Goal: Task Accomplishment & Management: Manage account settings

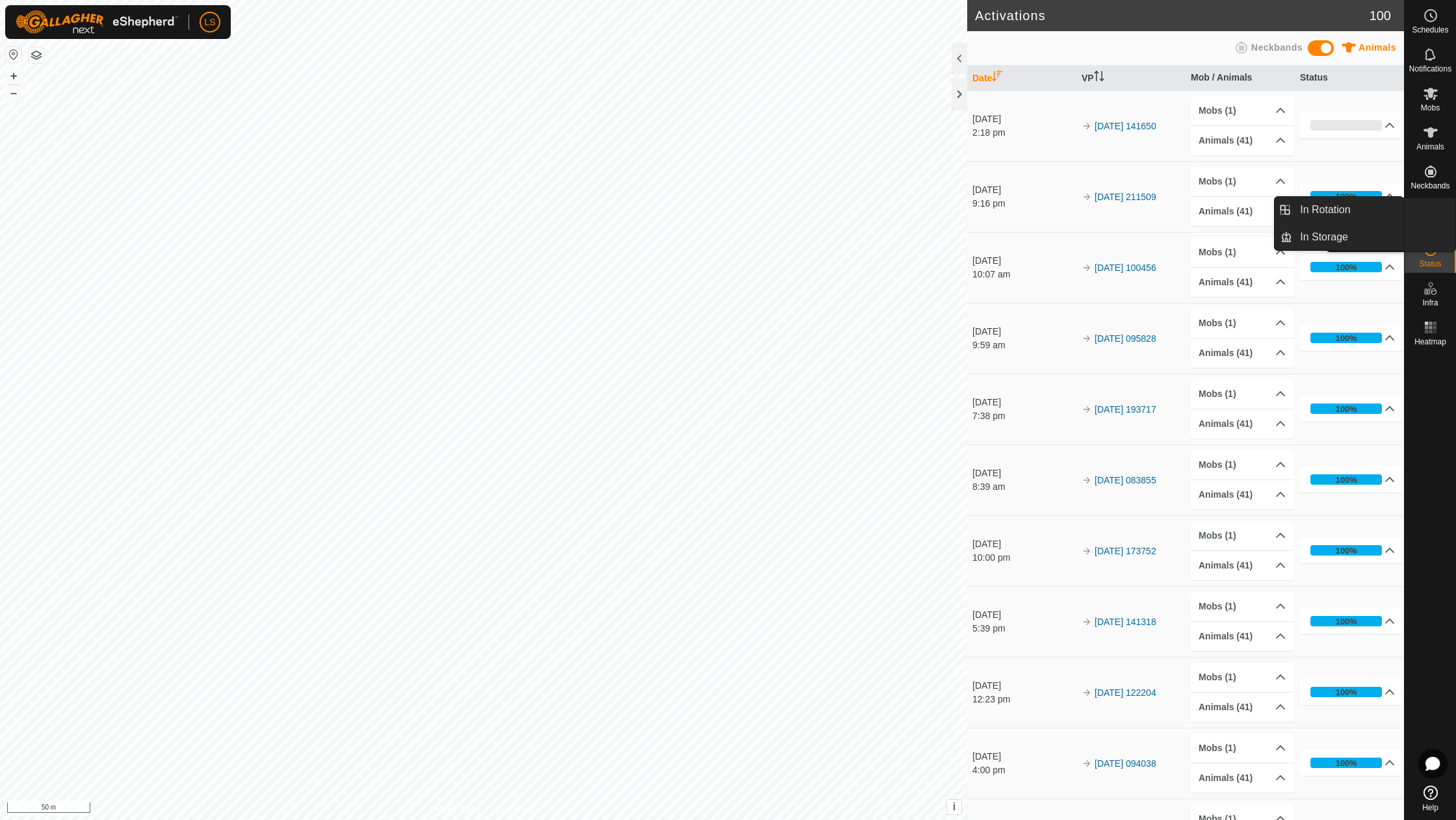
click at [1431, 208] on icon at bounding box center [1431, 210] width 16 height 16
click at [1345, 212] on link "In Rotation" at bounding box center [1348, 210] width 111 height 26
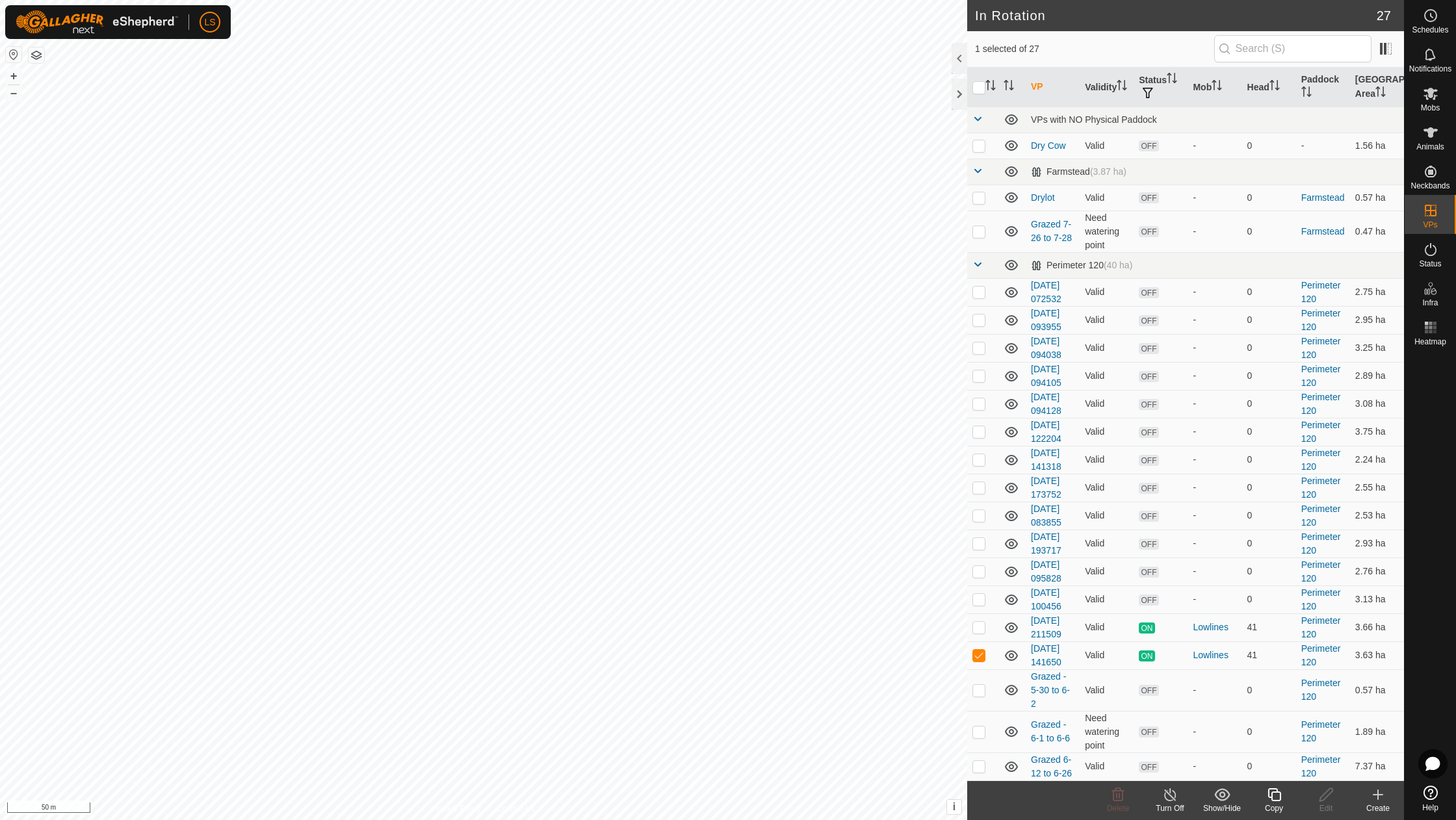
click at [1382, 799] on icon at bounding box center [1378, 795] width 16 height 16
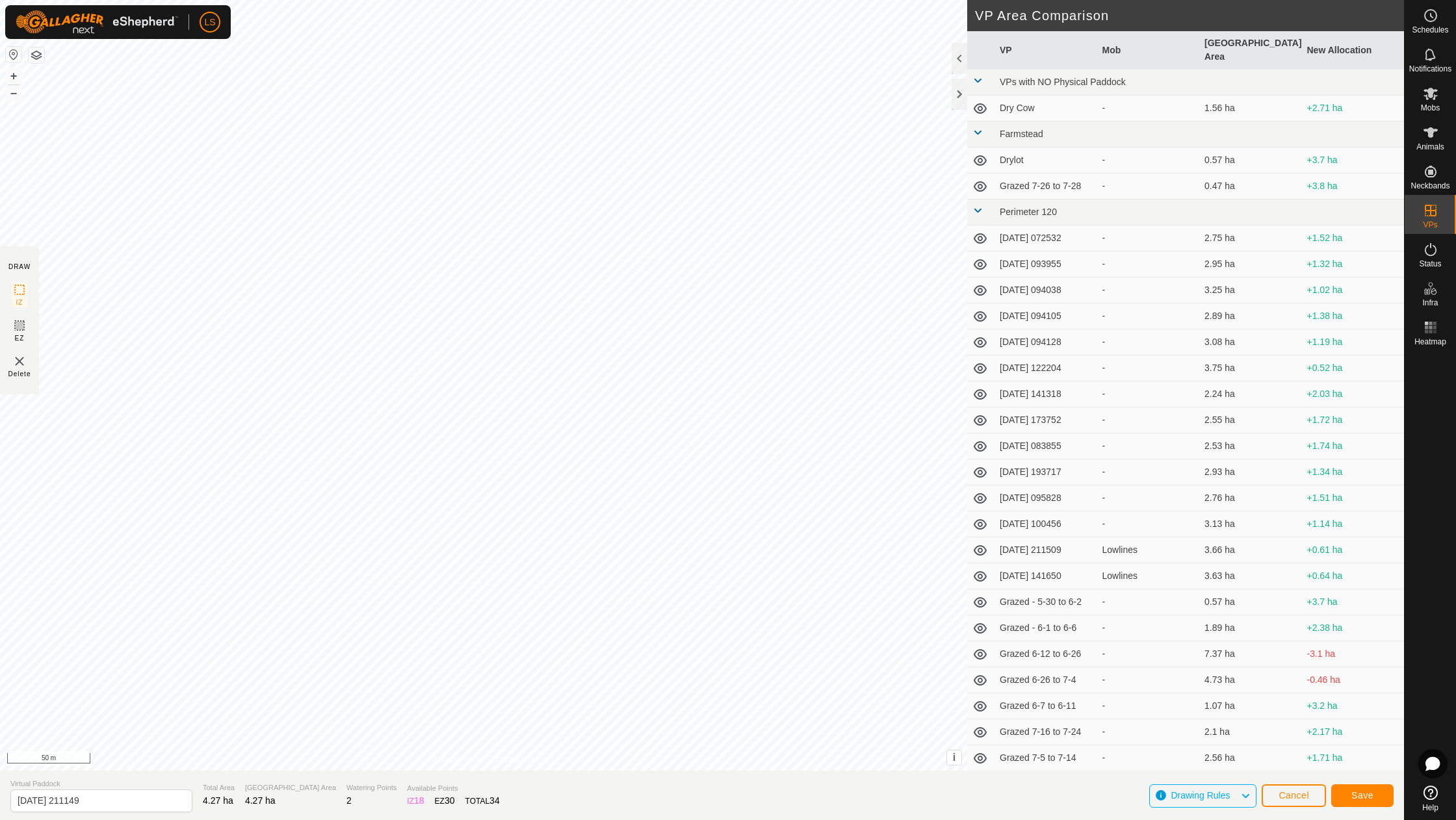
click at [1360, 798] on span "Save" at bounding box center [1362, 795] width 22 height 10
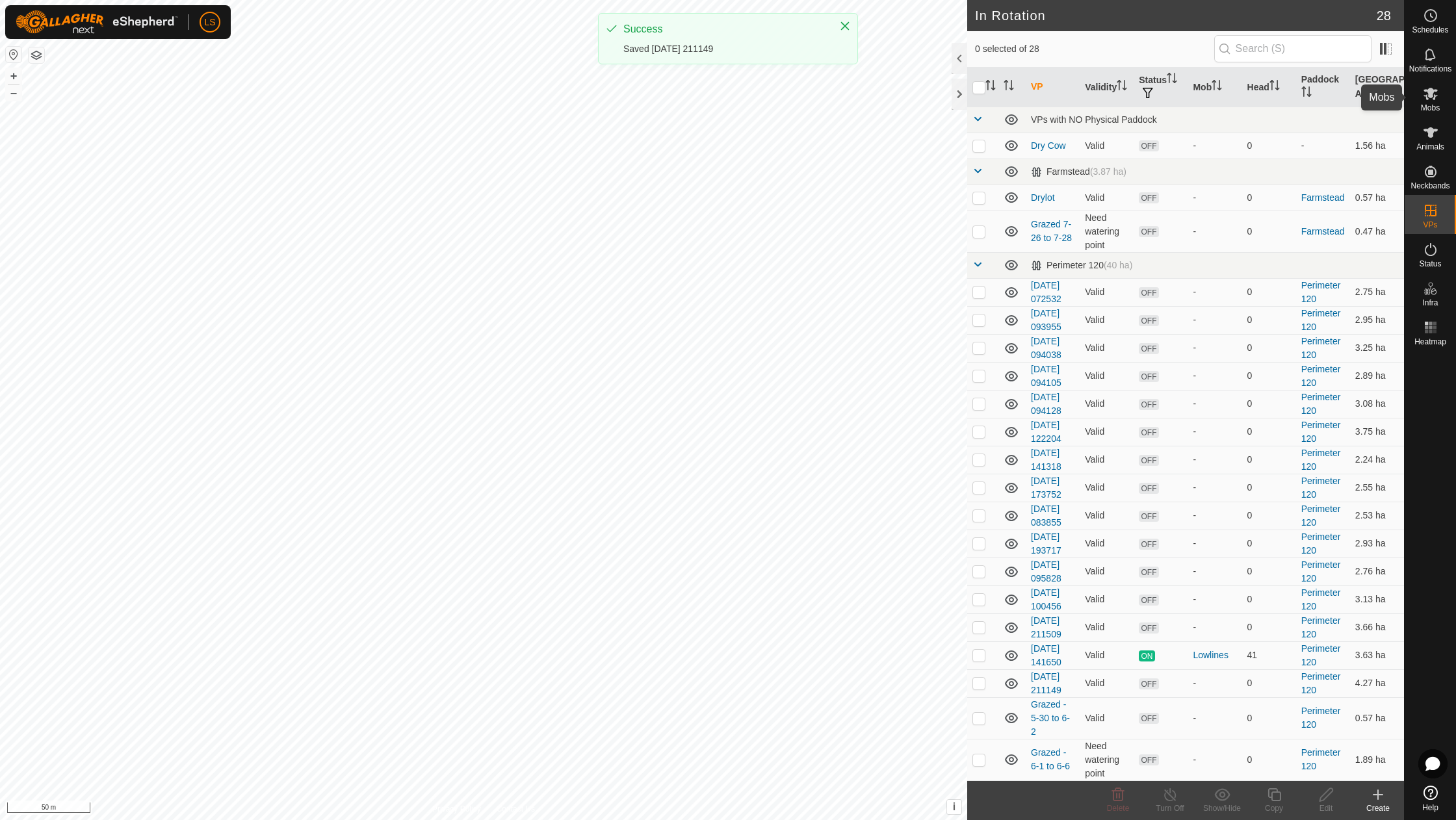
click at [1433, 94] on icon at bounding box center [1431, 93] width 16 height 16
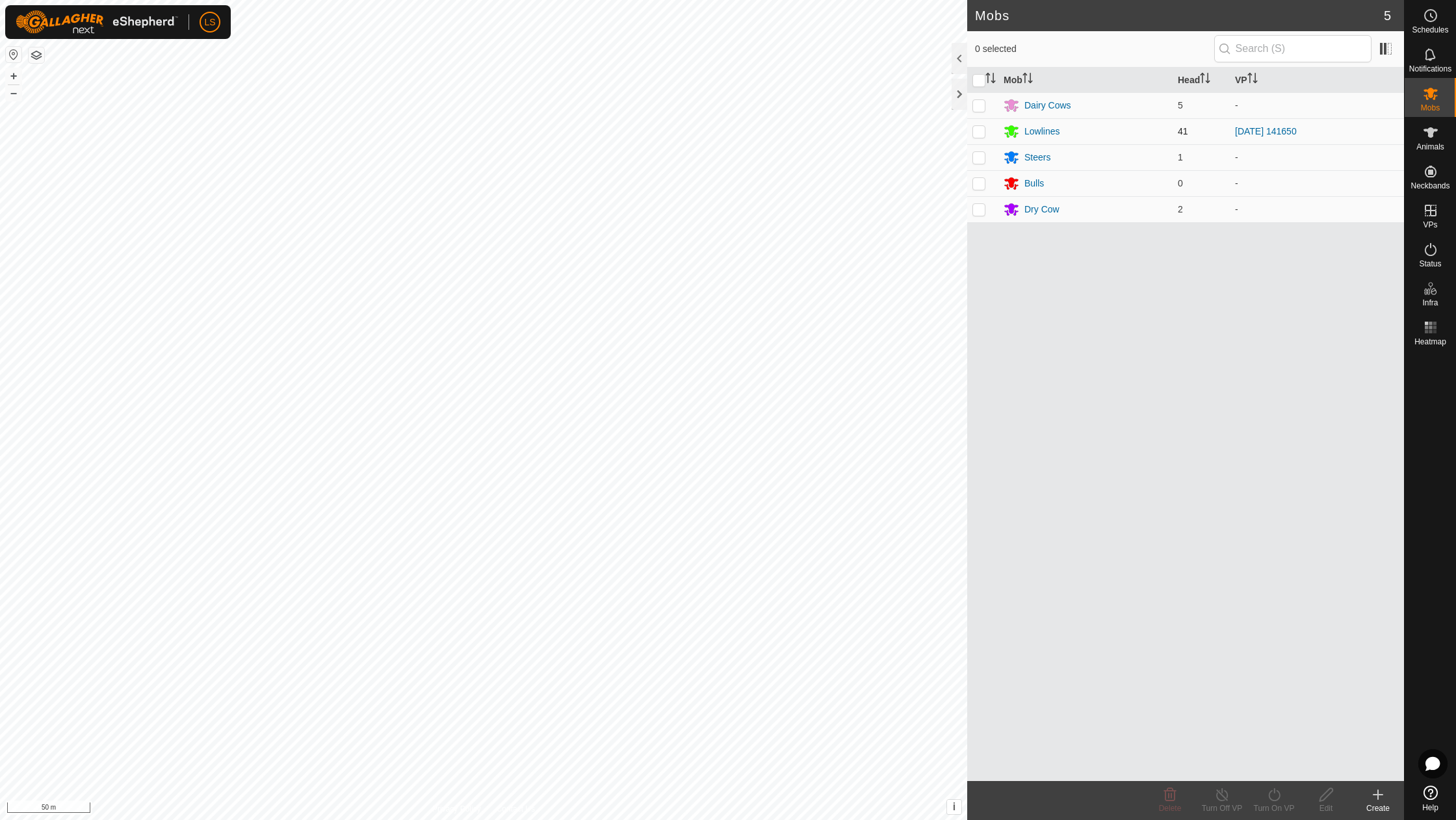
click at [978, 133] on p-checkbox at bounding box center [979, 131] width 13 height 10
checkbox input "true"
click at [1274, 786] on div "Turn On VP" at bounding box center [1274, 800] width 52 height 39
click at [1277, 757] on link "Now" at bounding box center [1313, 767] width 129 height 26
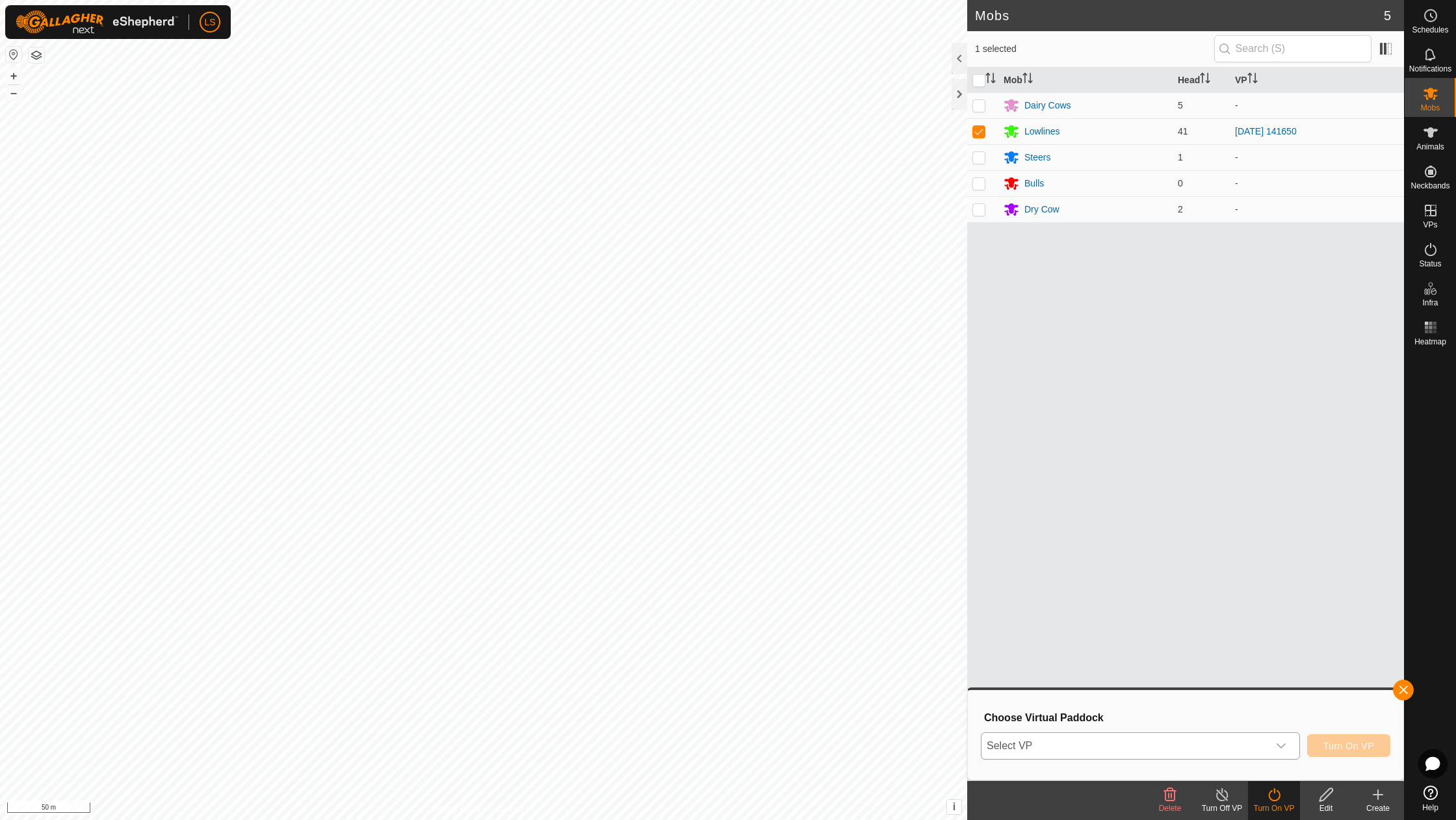
click at [1125, 745] on span "Select VP" at bounding box center [1125, 746] width 287 height 26
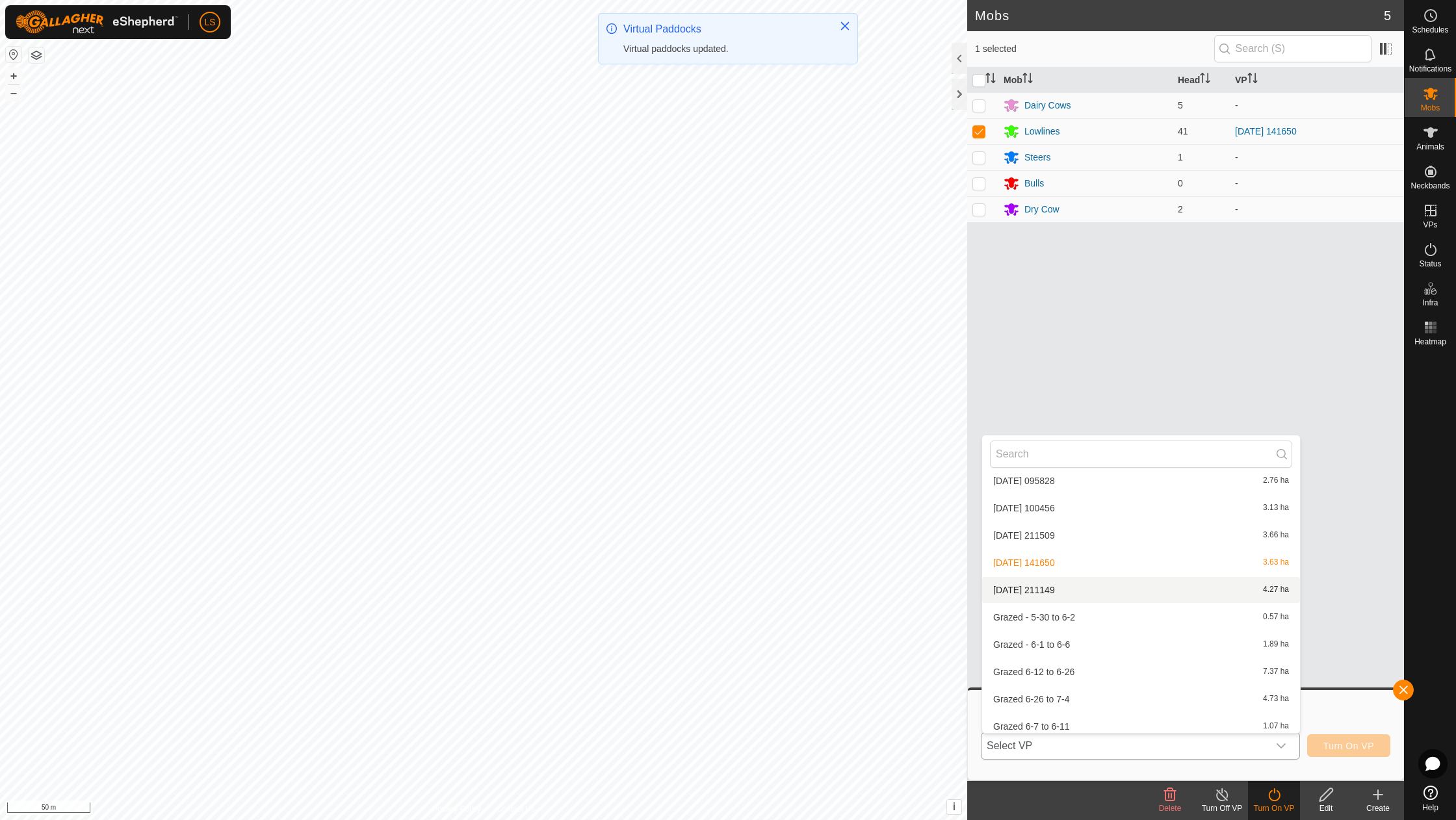
scroll to position [447, 0]
click at [1048, 584] on li "[DATE] 211149 4.27 ha" at bounding box center [1141, 593] width 318 height 26
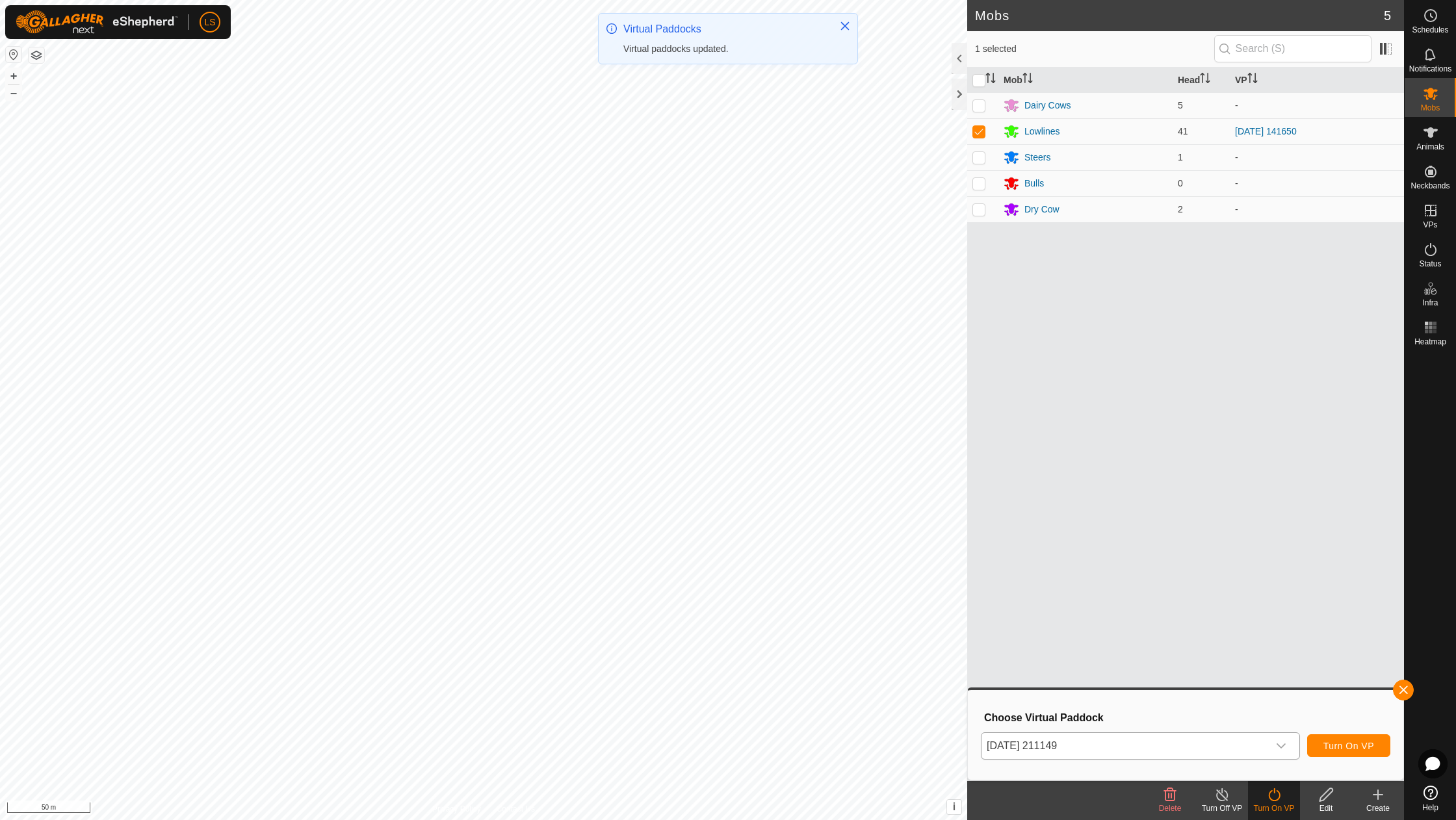
click at [1344, 752] on span "Turn On VP" at bounding box center [1349, 745] width 51 height 10
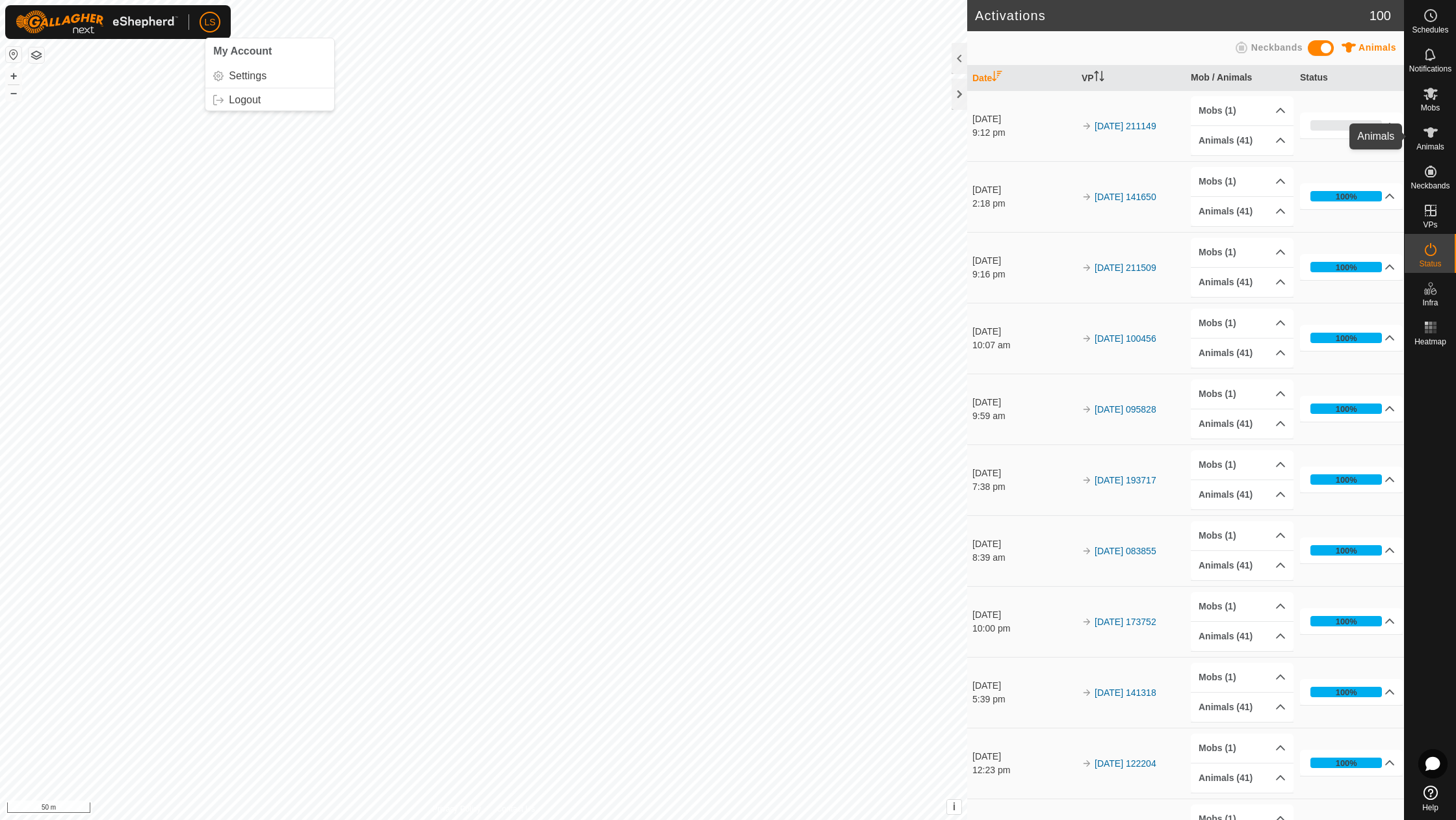
click at [1431, 138] on icon at bounding box center [1431, 132] width 16 height 16
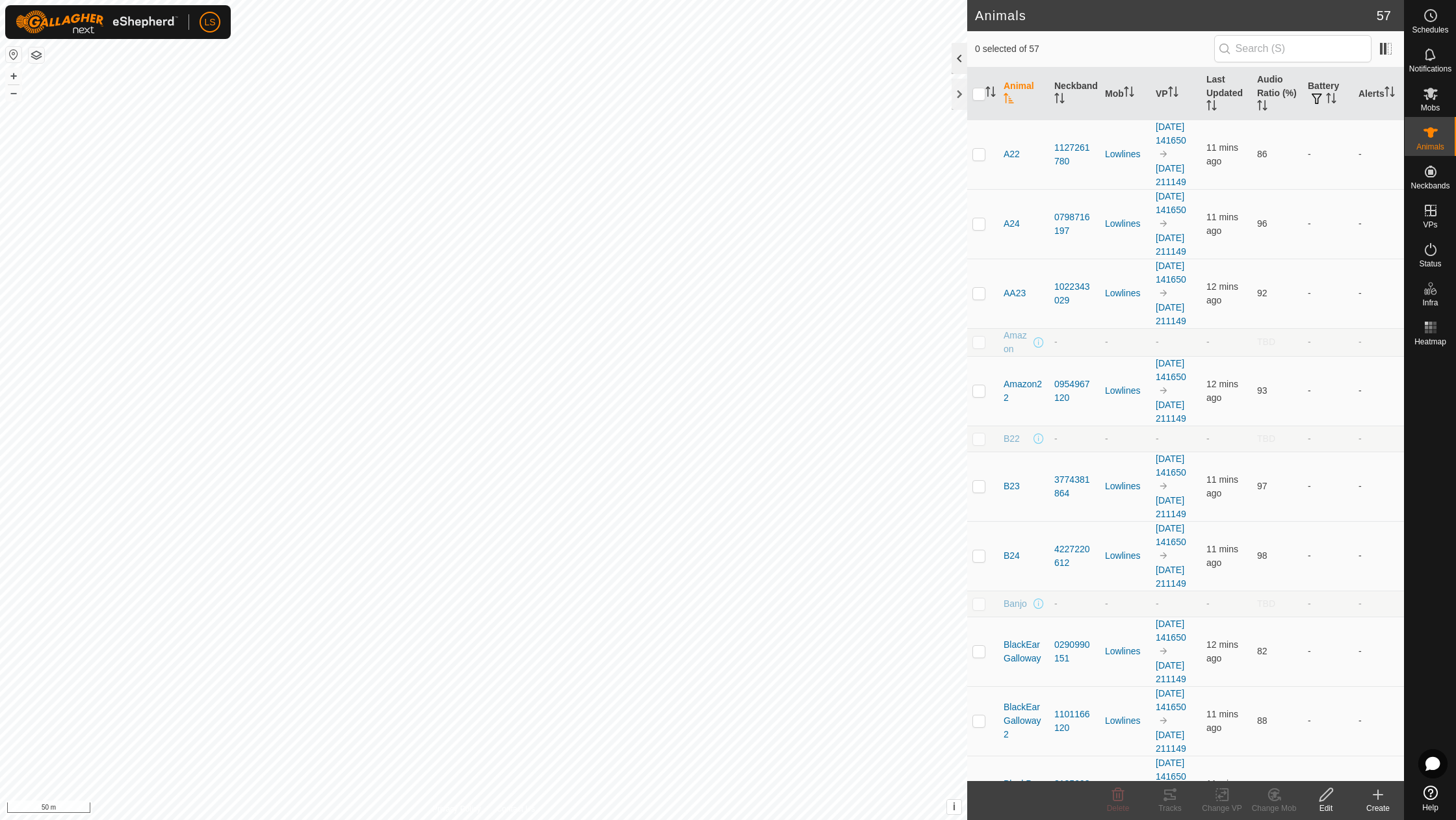
click at [954, 60] on div at bounding box center [959, 59] width 16 height 31
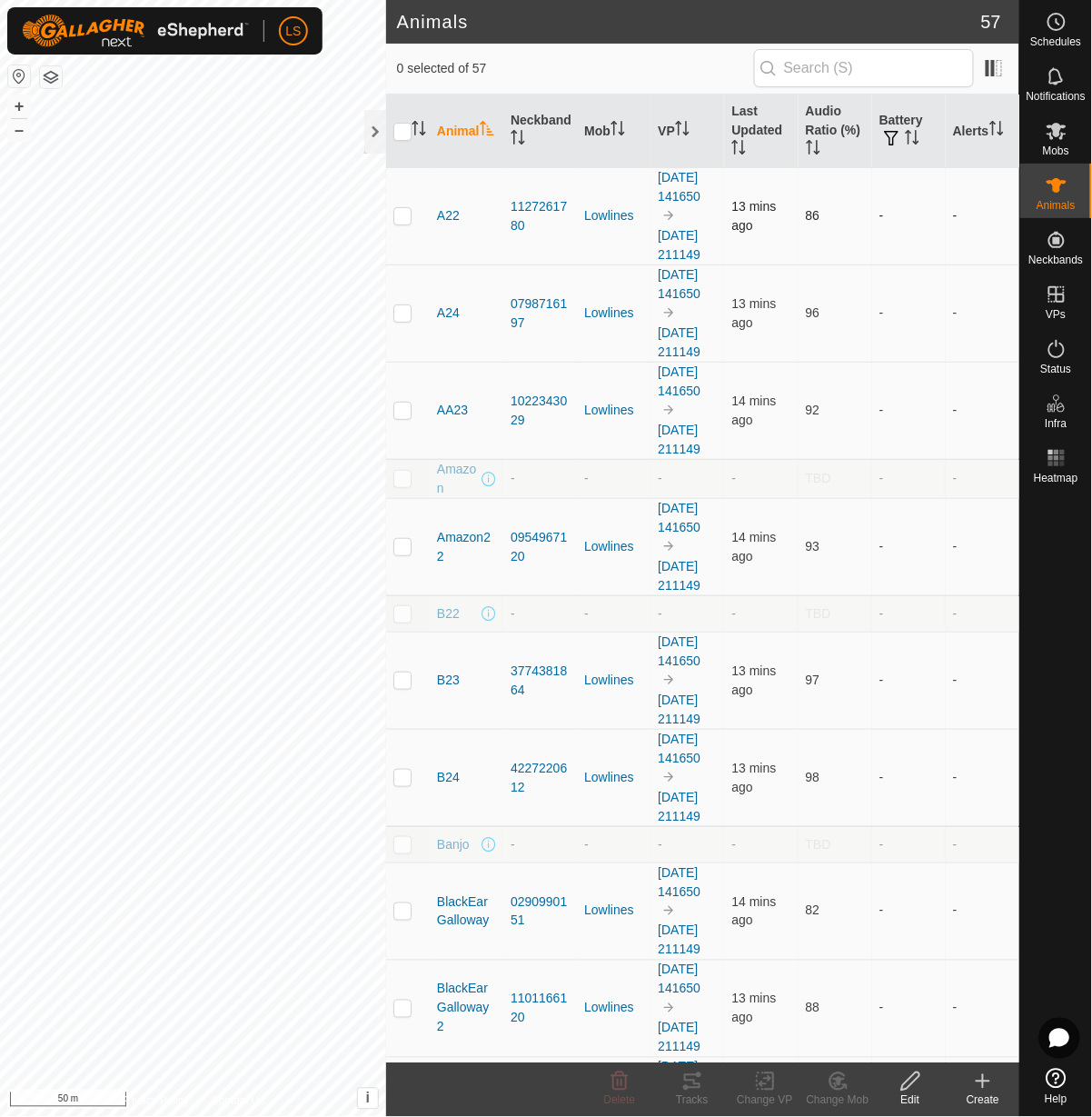
click at [400, 219] on p-checkbox at bounding box center [402, 214] width 18 height 14
checkbox input "true"
click at [406, 417] on p-checkbox at bounding box center [402, 410] width 18 height 14
checkbox input "true"
click at [406, 553] on p-checkbox at bounding box center [402, 546] width 18 height 14
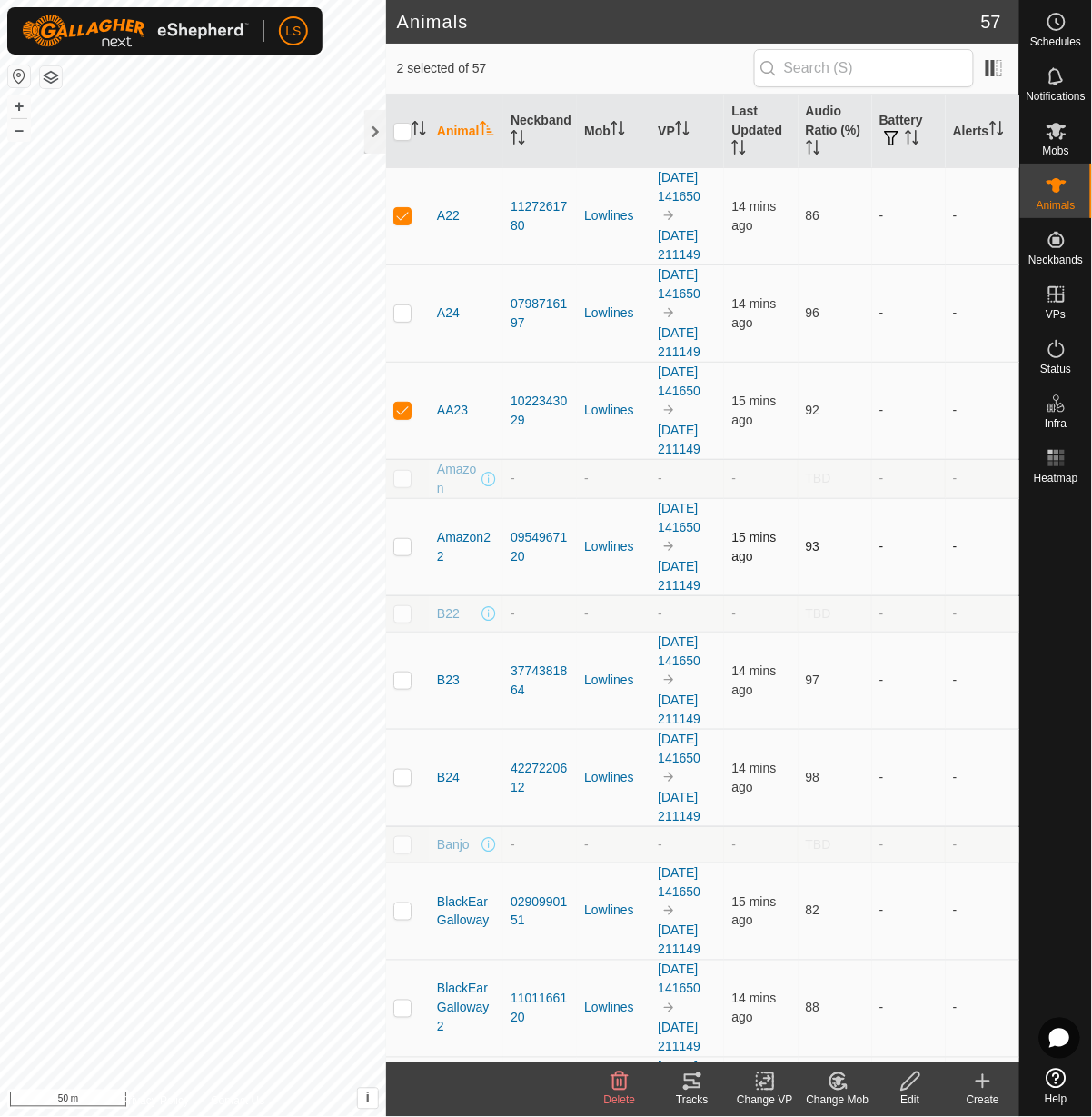
checkbox input "true"
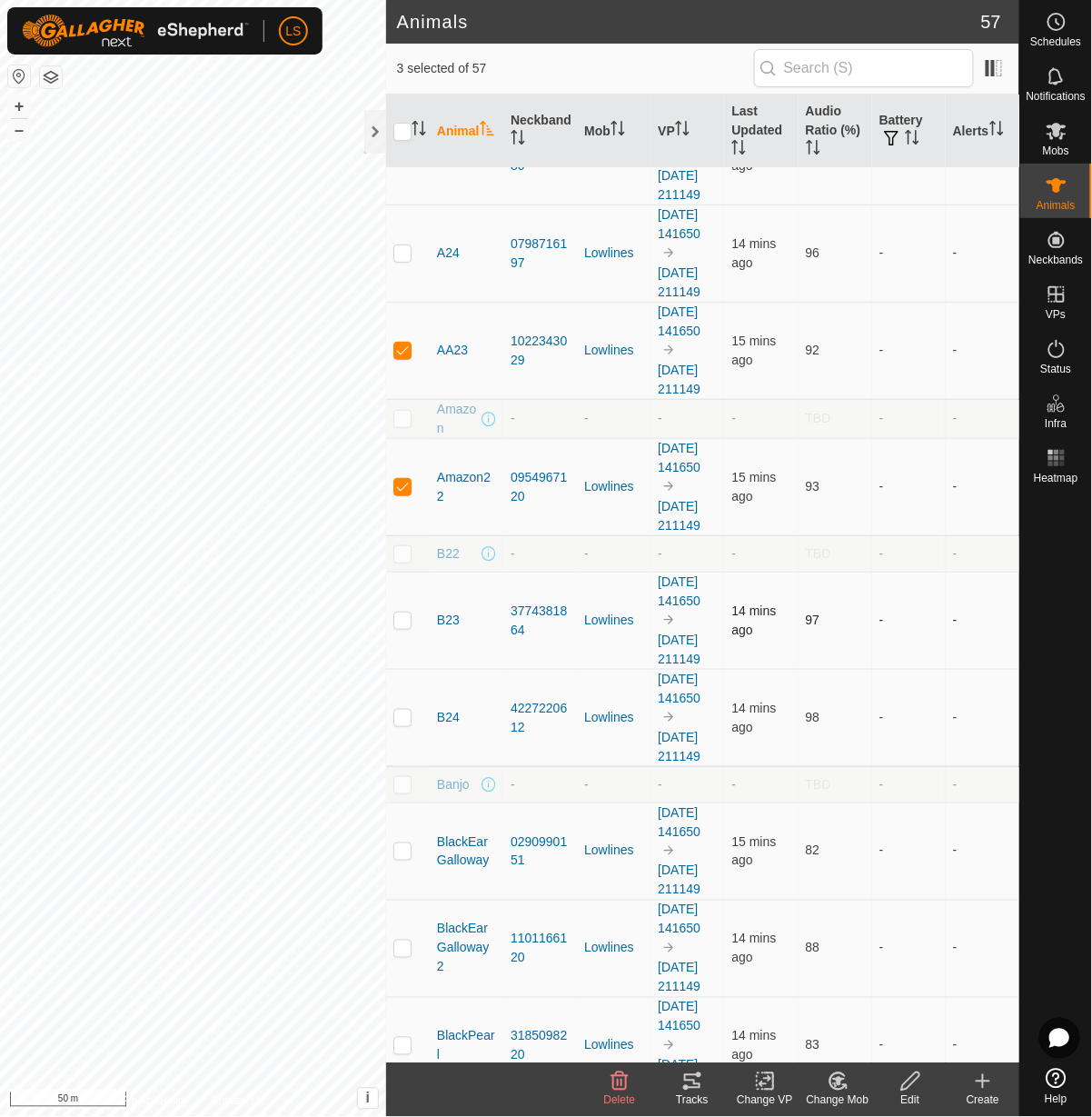
scroll to position [63, 0]
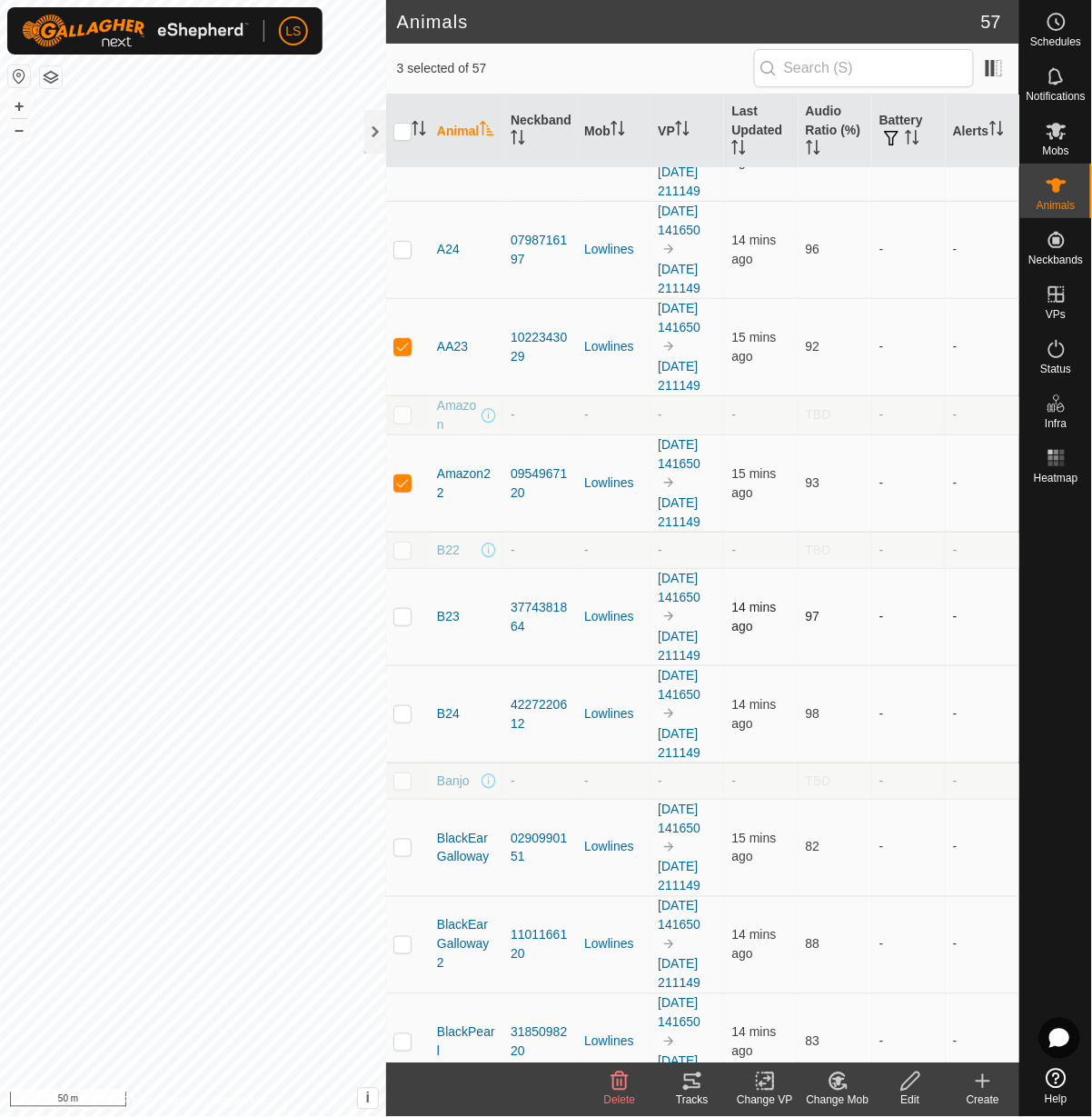
click at [406, 623] on p-checkbox at bounding box center [402, 615] width 18 height 14
checkbox input "true"
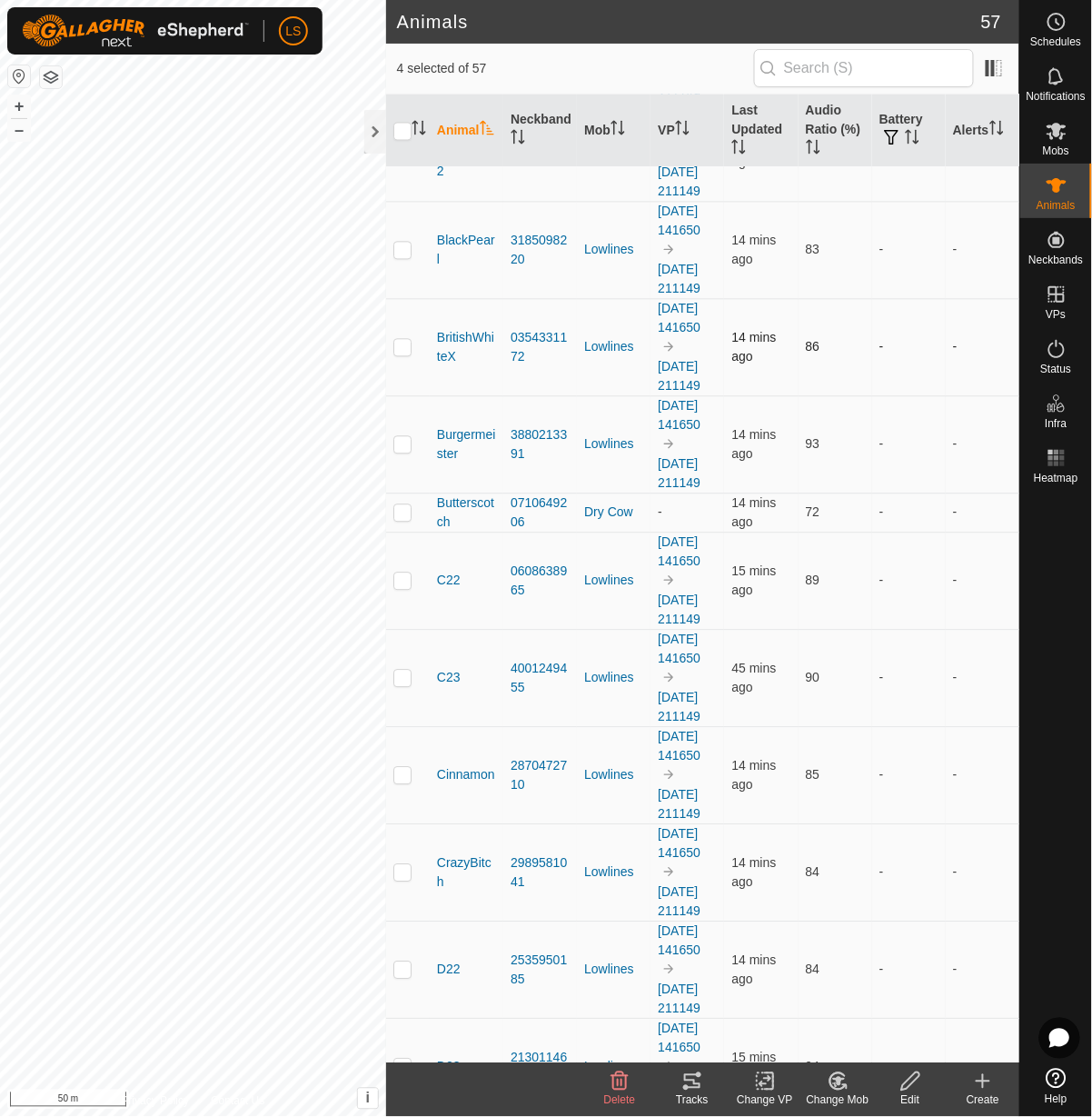
scroll to position [855, 0]
click at [401, 686] on p-checkbox at bounding box center [402, 679] width 18 height 14
checkbox input "true"
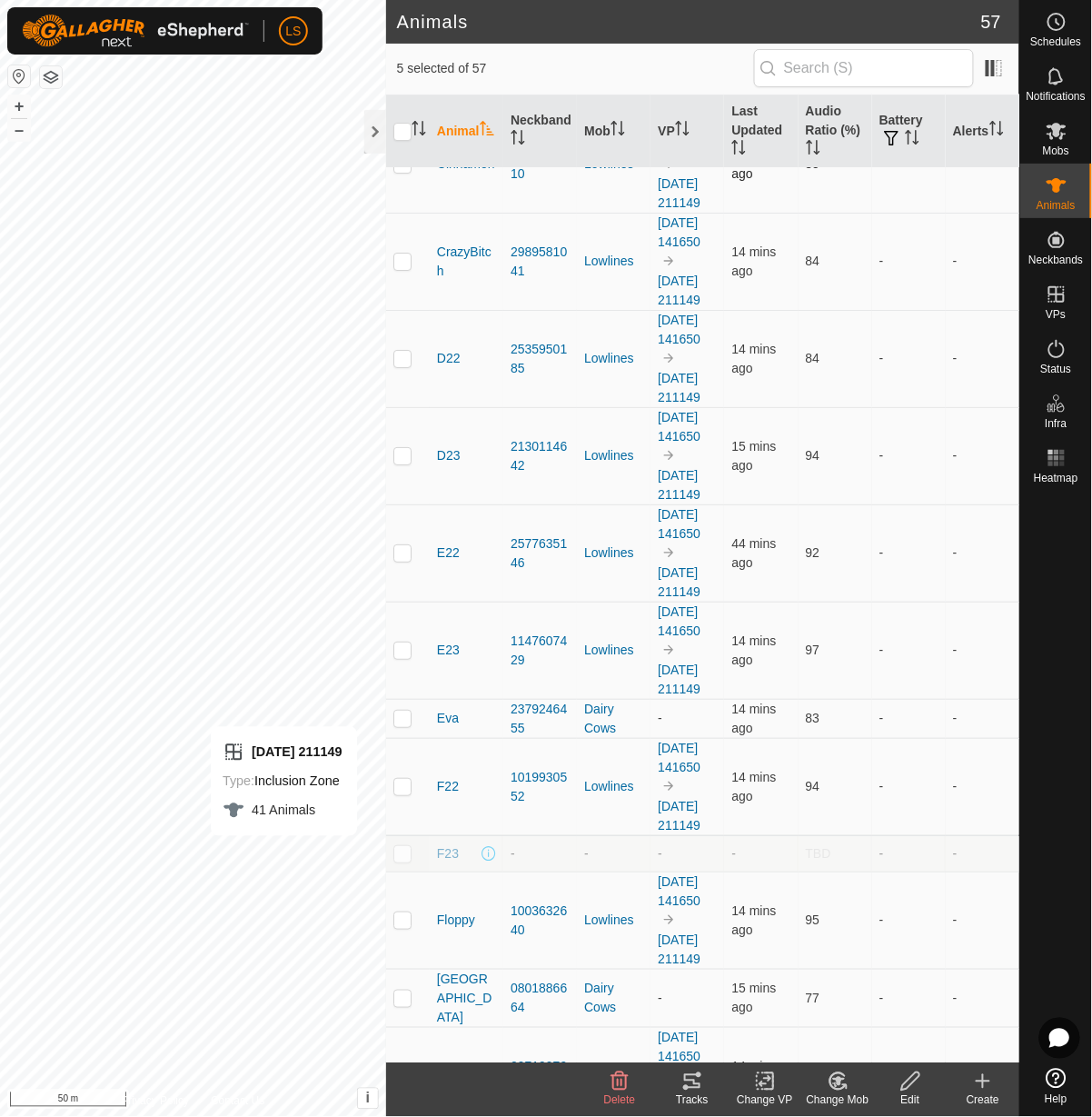
scroll to position [1472, 0]
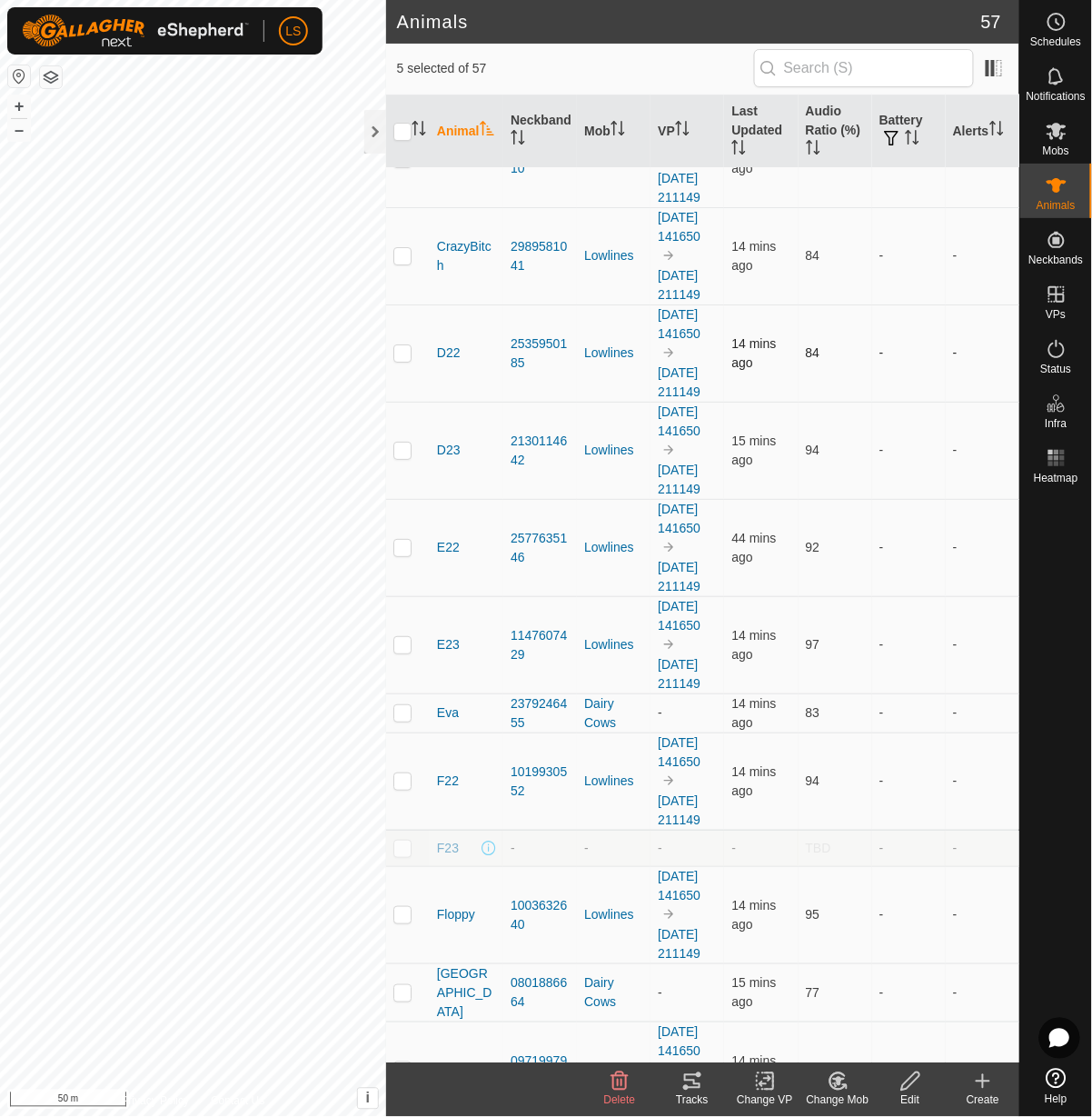
click at [402, 360] on p-checkbox at bounding box center [402, 352] width 18 height 14
checkbox input "true"
click at [401, 458] on p-checkbox at bounding box center [402, 449] width 18 height 14
checkbox input "true"
click at [398, 554] on p-checkbox at bounding box center [402, 547] width 18 height 14
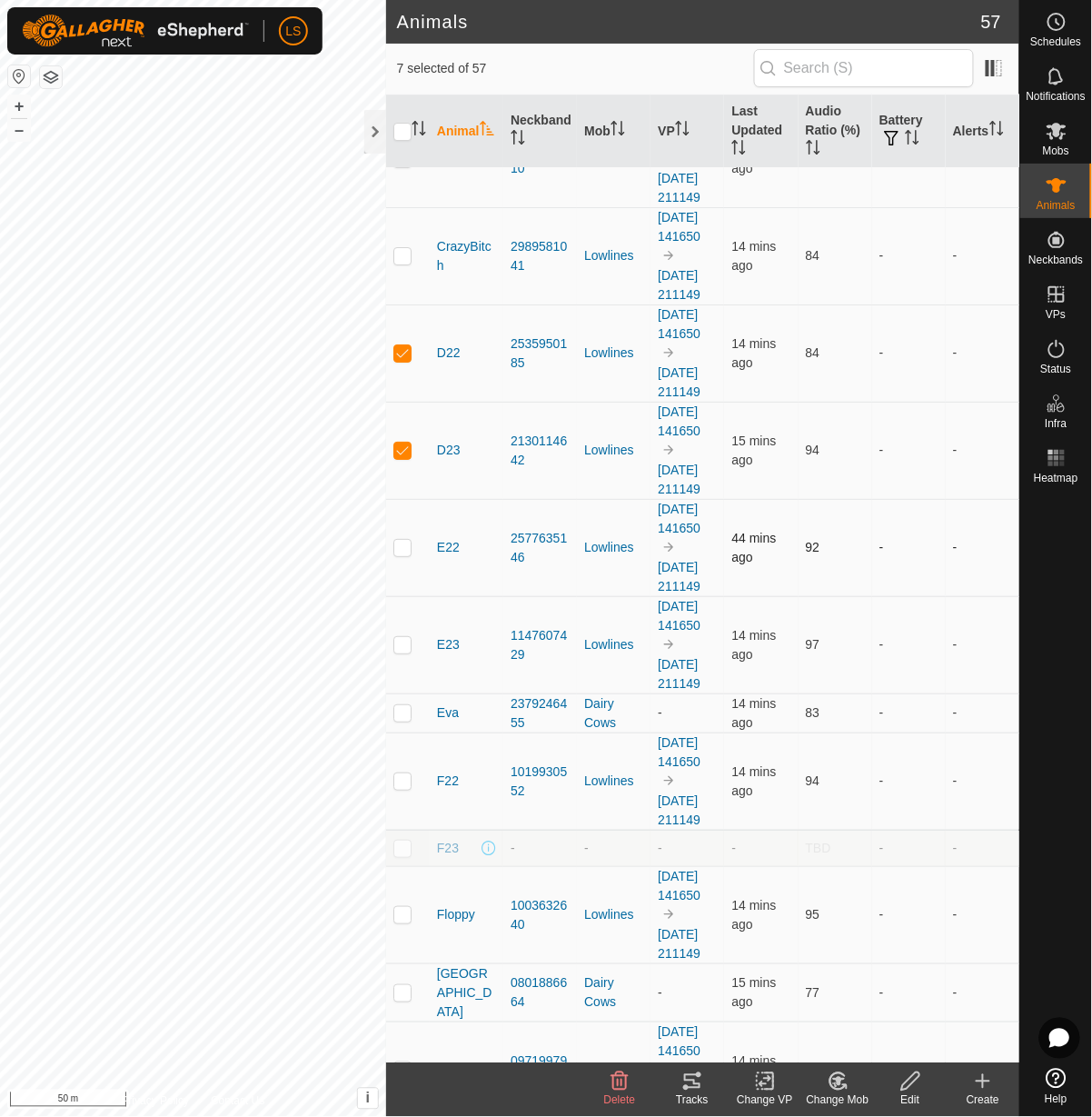
checkbox input "true"
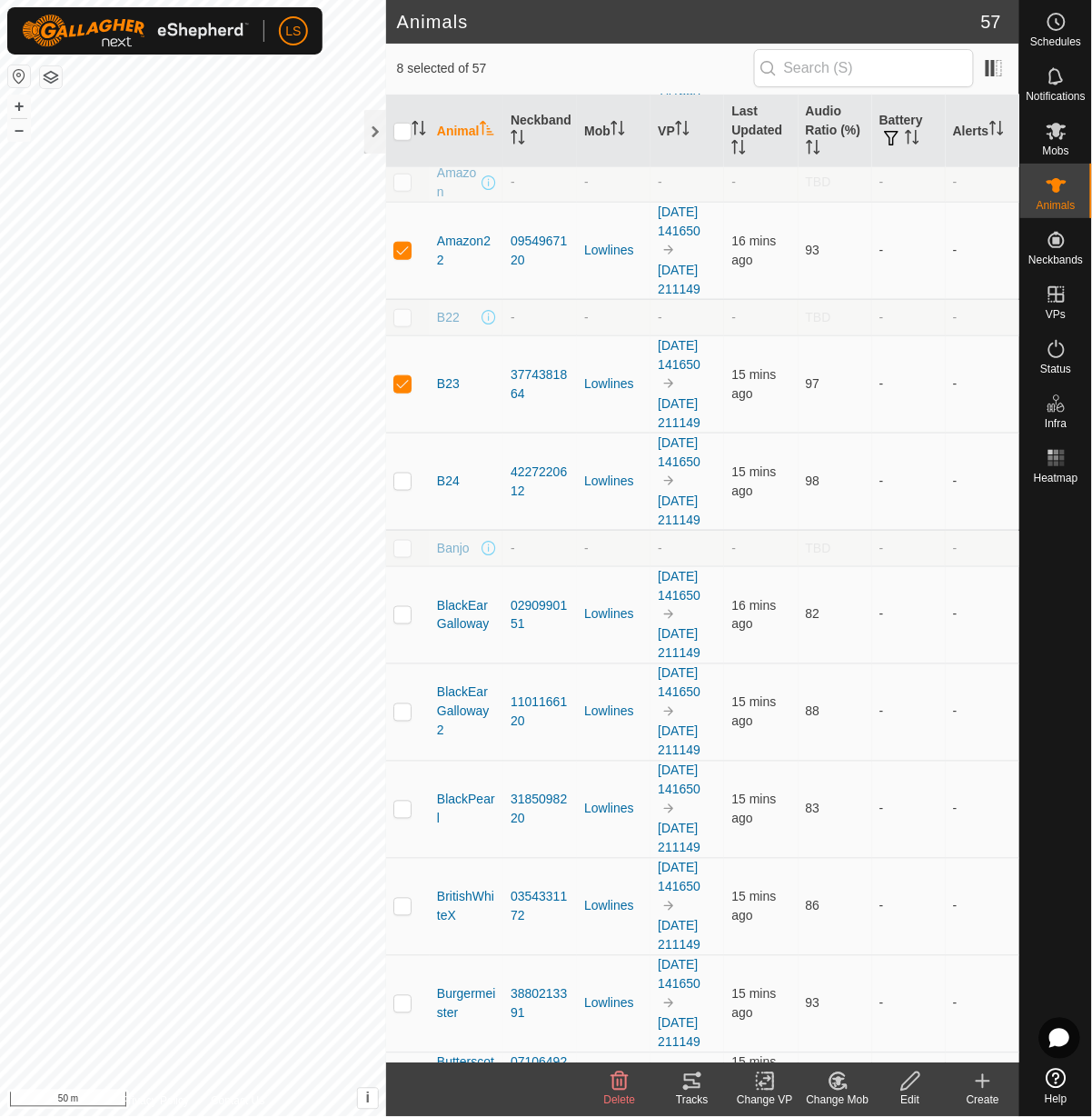
scroll to position [0, 0]
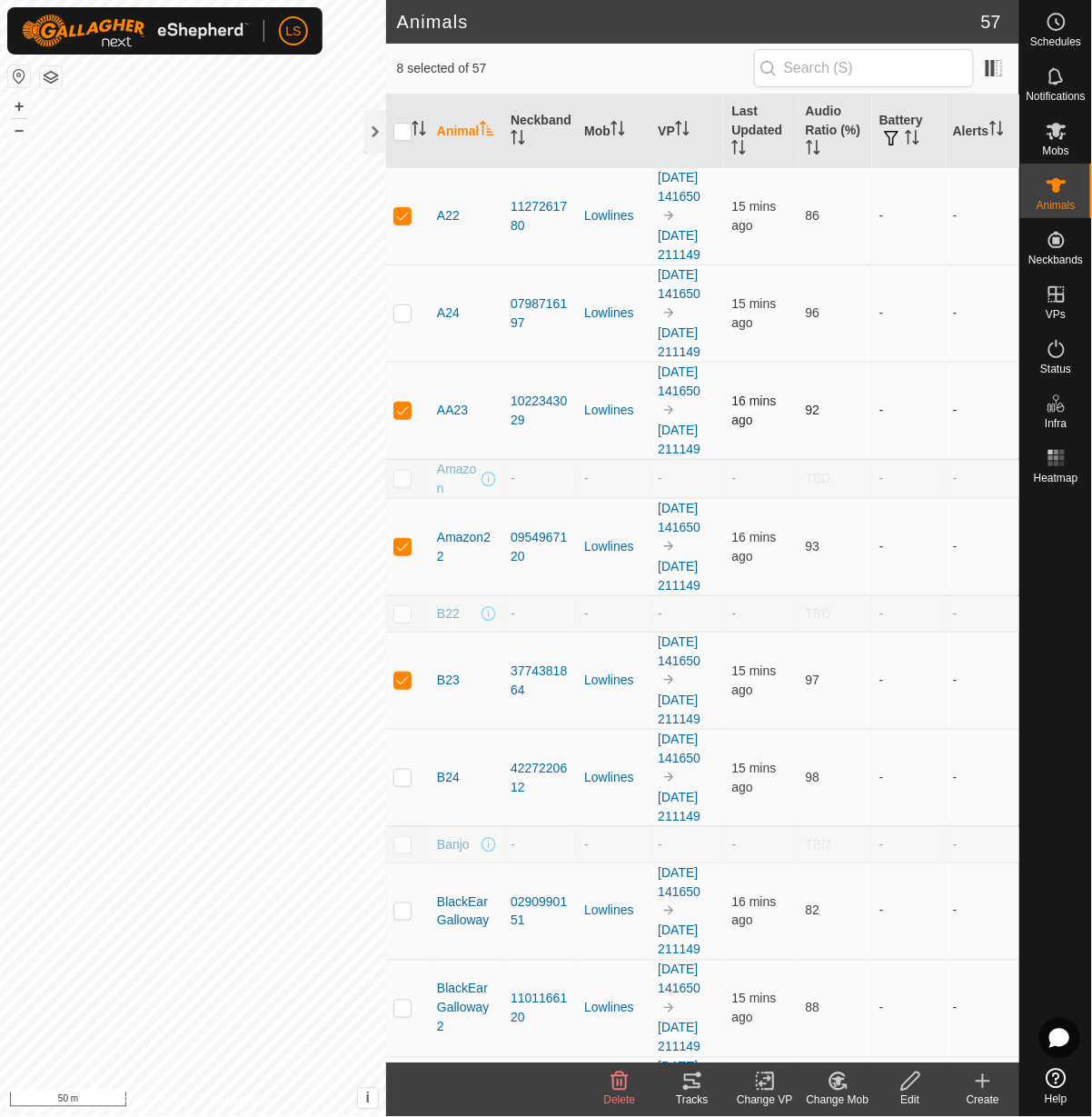
click at [402, 417] on p-checkbox at bounding box center [402, 410] width 18 height 14
checkbox input "true"
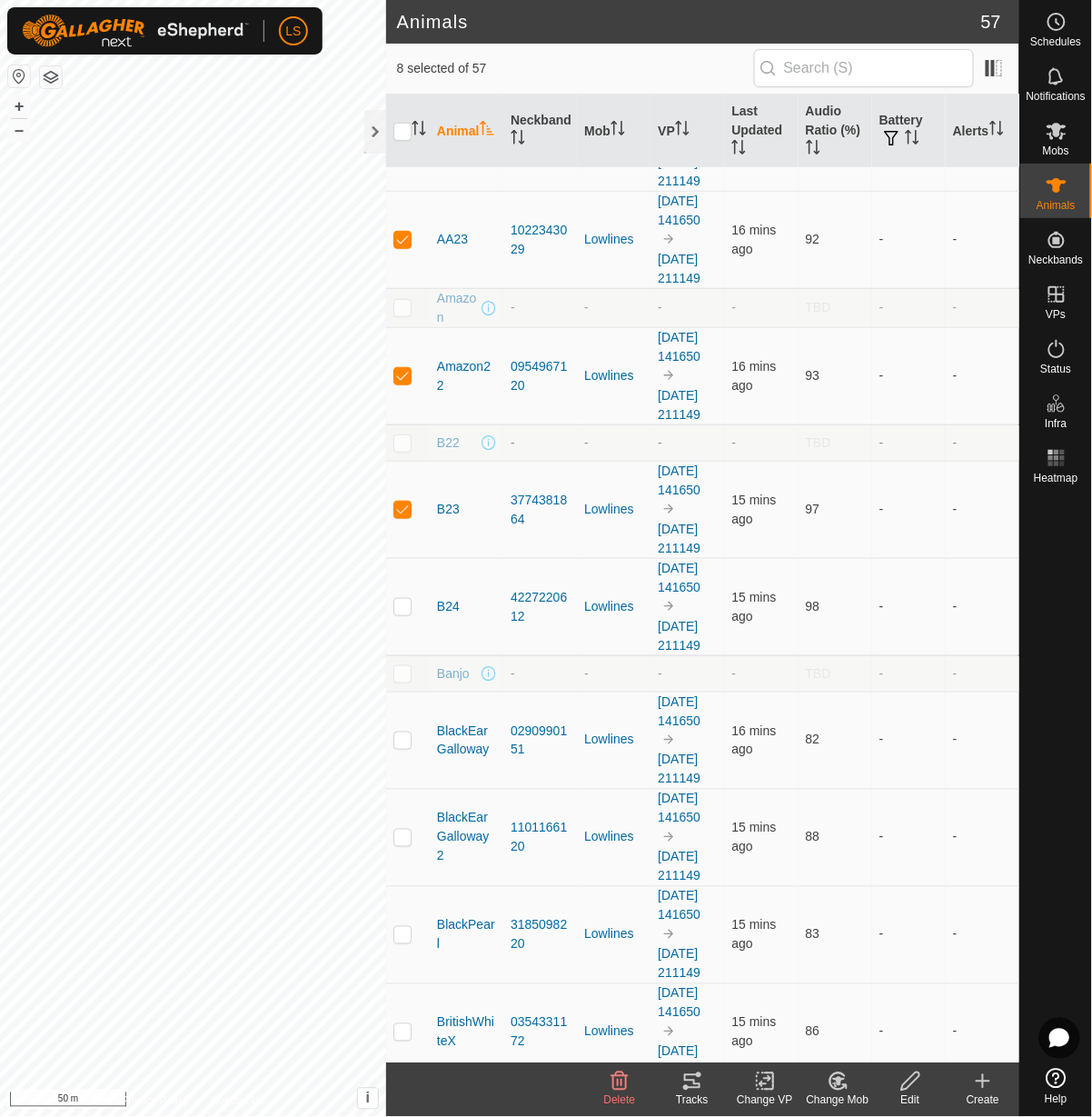
scroll to position [172, 0]
click at [405, 514] on p-checkbox at bounding box center [402, 506] width 18 height 14
checkbox input "false"
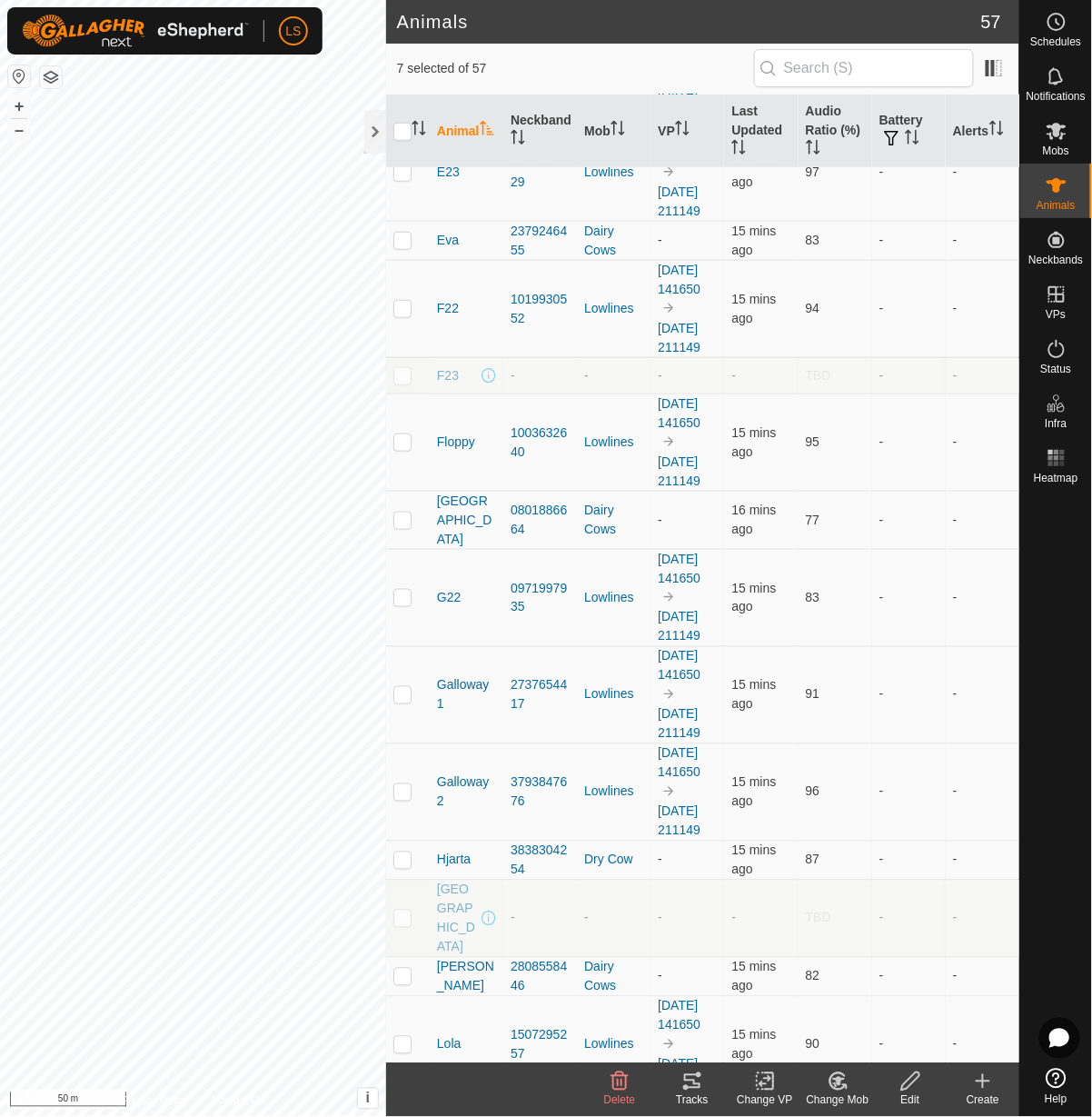
scroll to position [1983, 0]
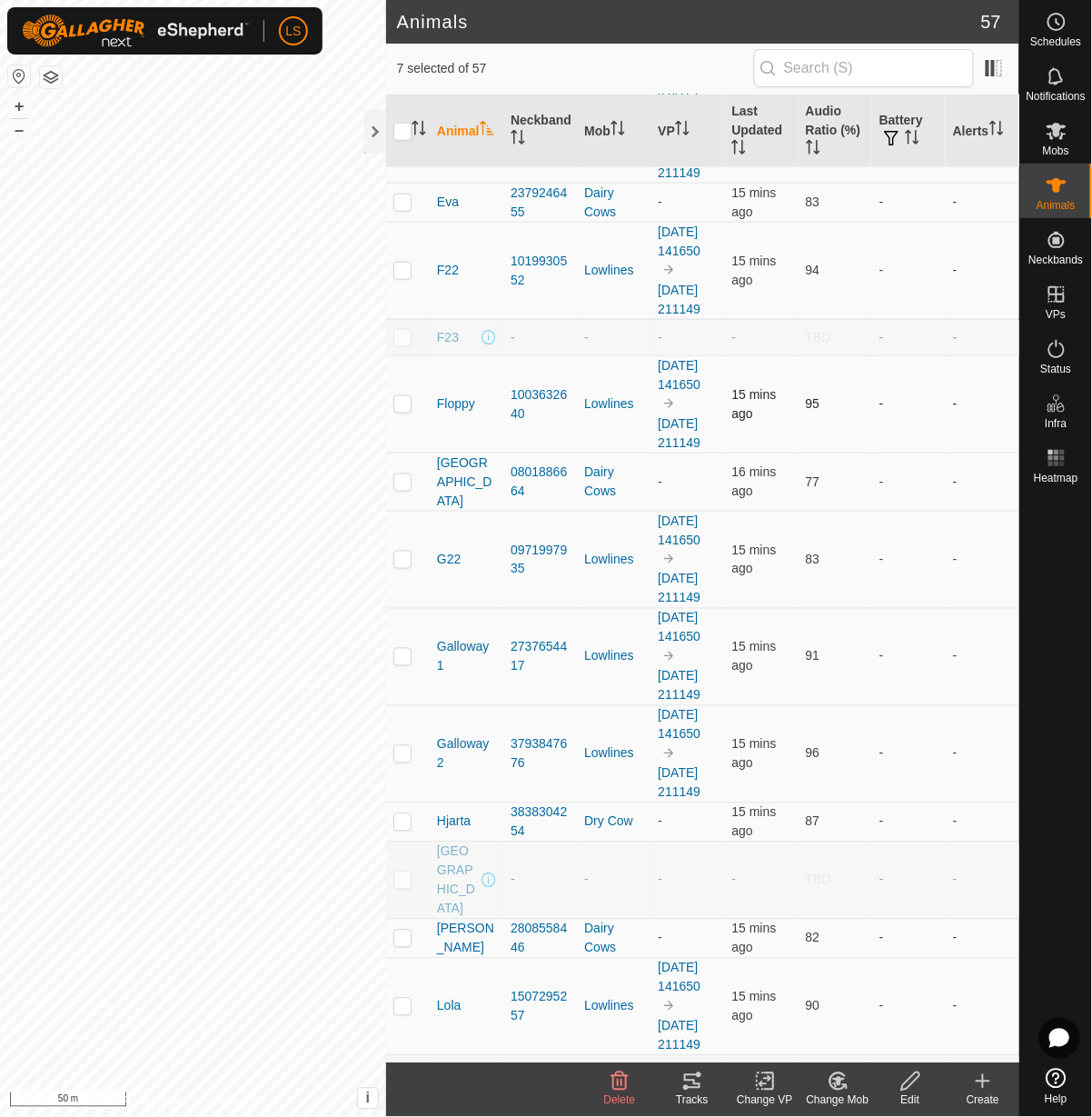
click at [401, 411] on p-checkbox at bounding box center [402, 403] width 18 height 14
checkbox input "true"
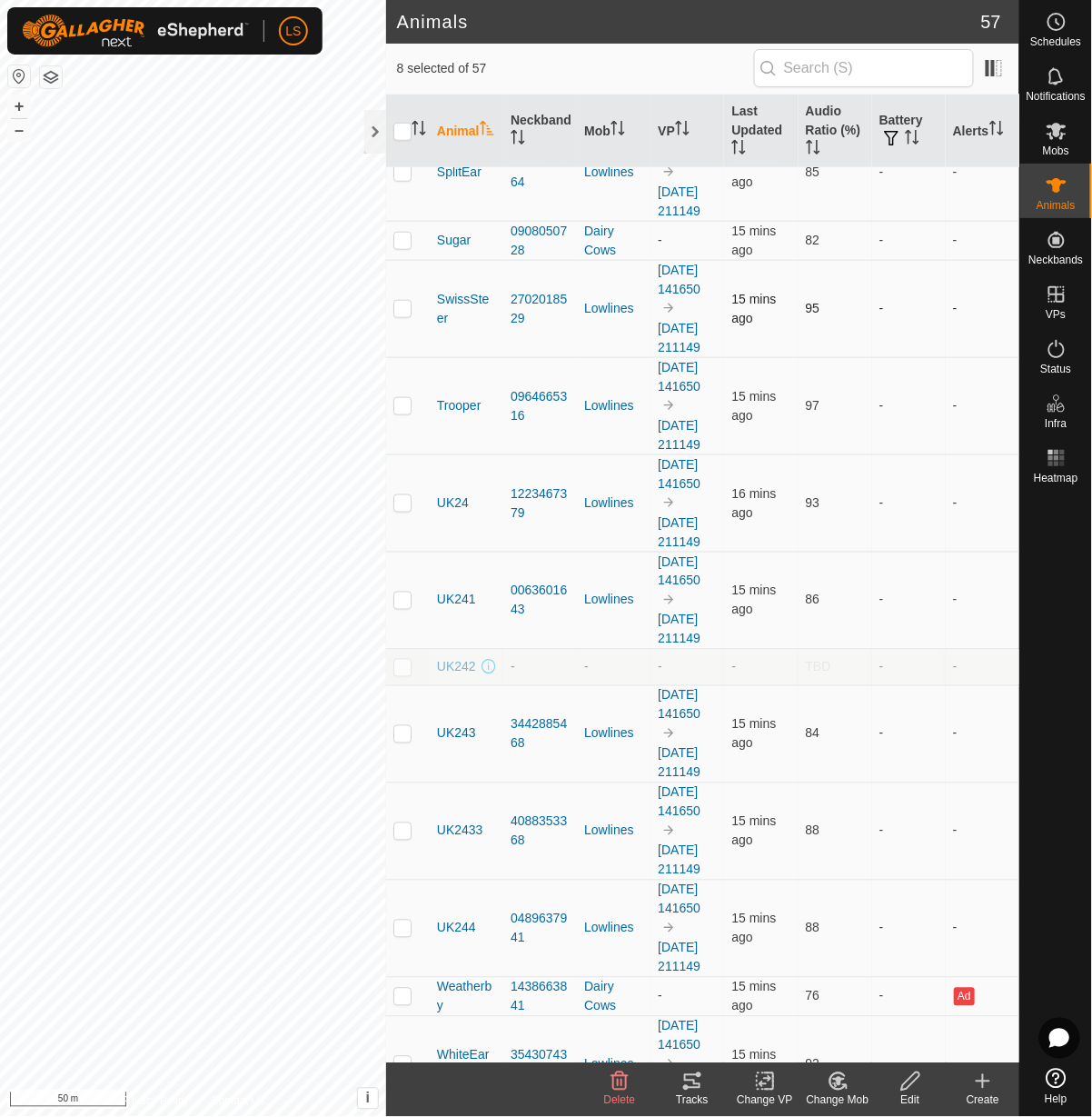
scroll to position [3825, 0]
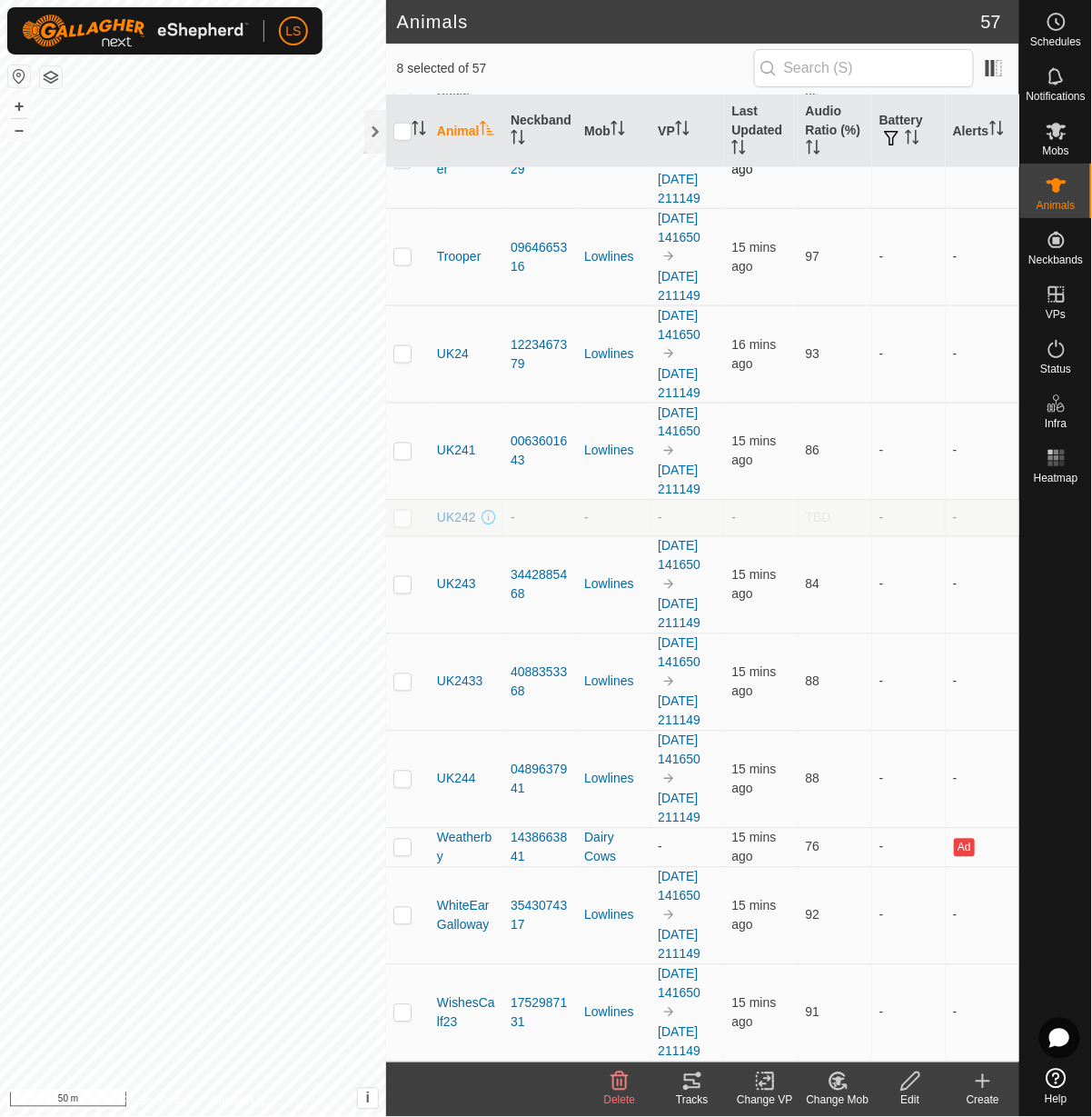
click at [402, 167] on p-checkbox at bounding box center [402, 159] width 18 height 14
checkbox input "true"
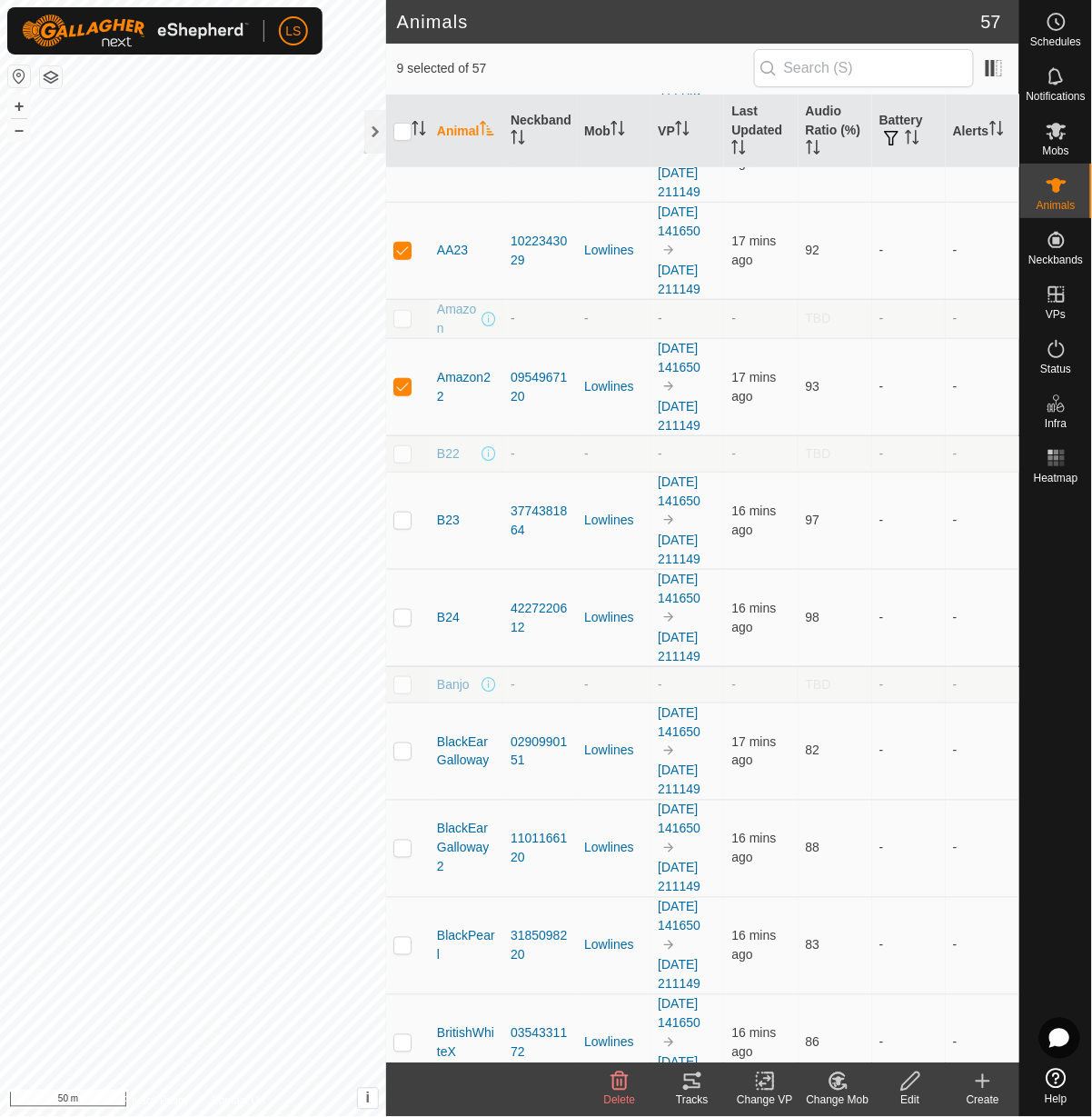
scroll to position [222, 0]
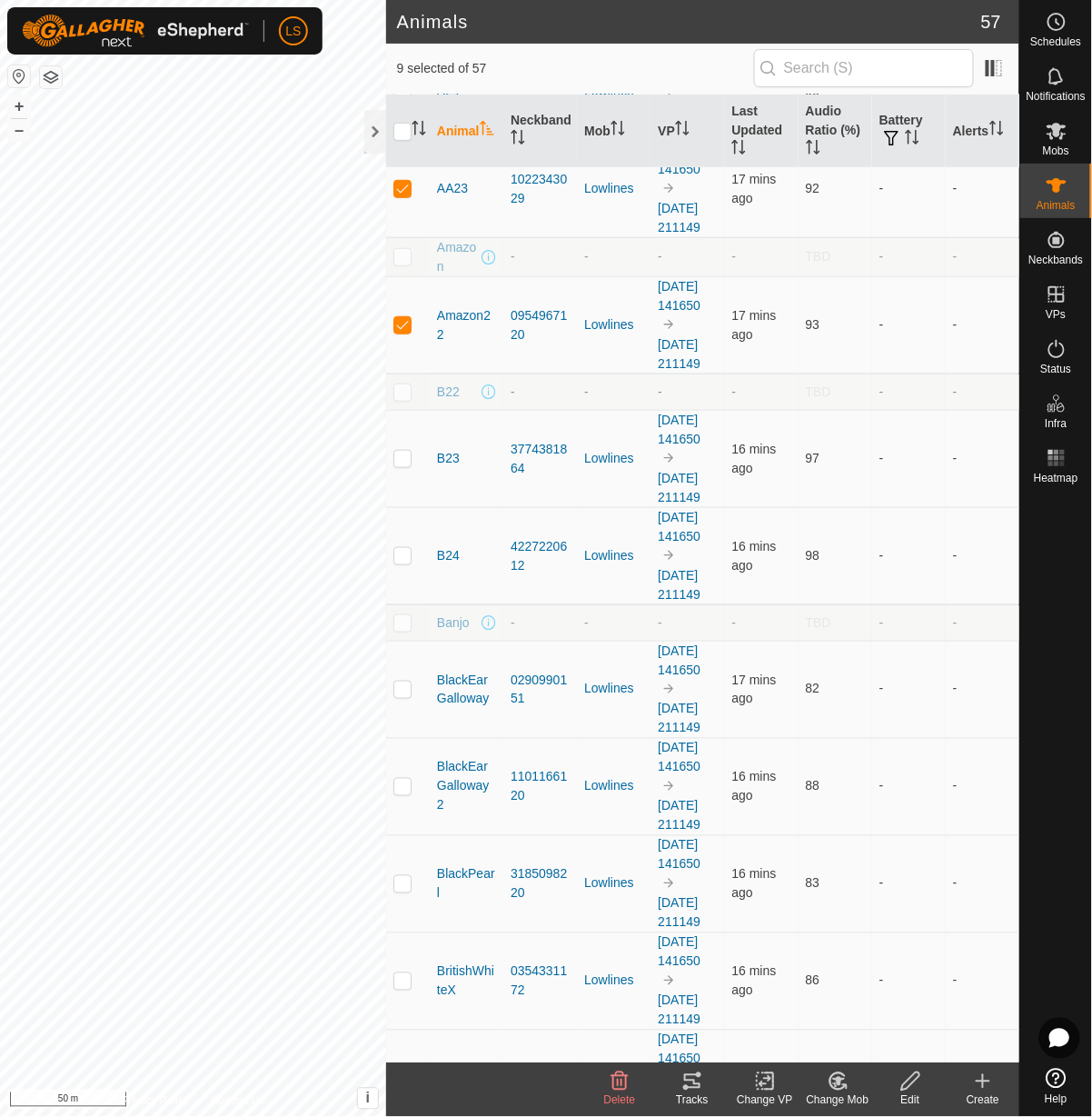
click at [407, 399] on p-checkbox at bounding box center [402, 391] width 18 height 14
click at [406, 399] on p-checkbox at bounding box center [402, 391] width 18 height 14
checkbox input "false"
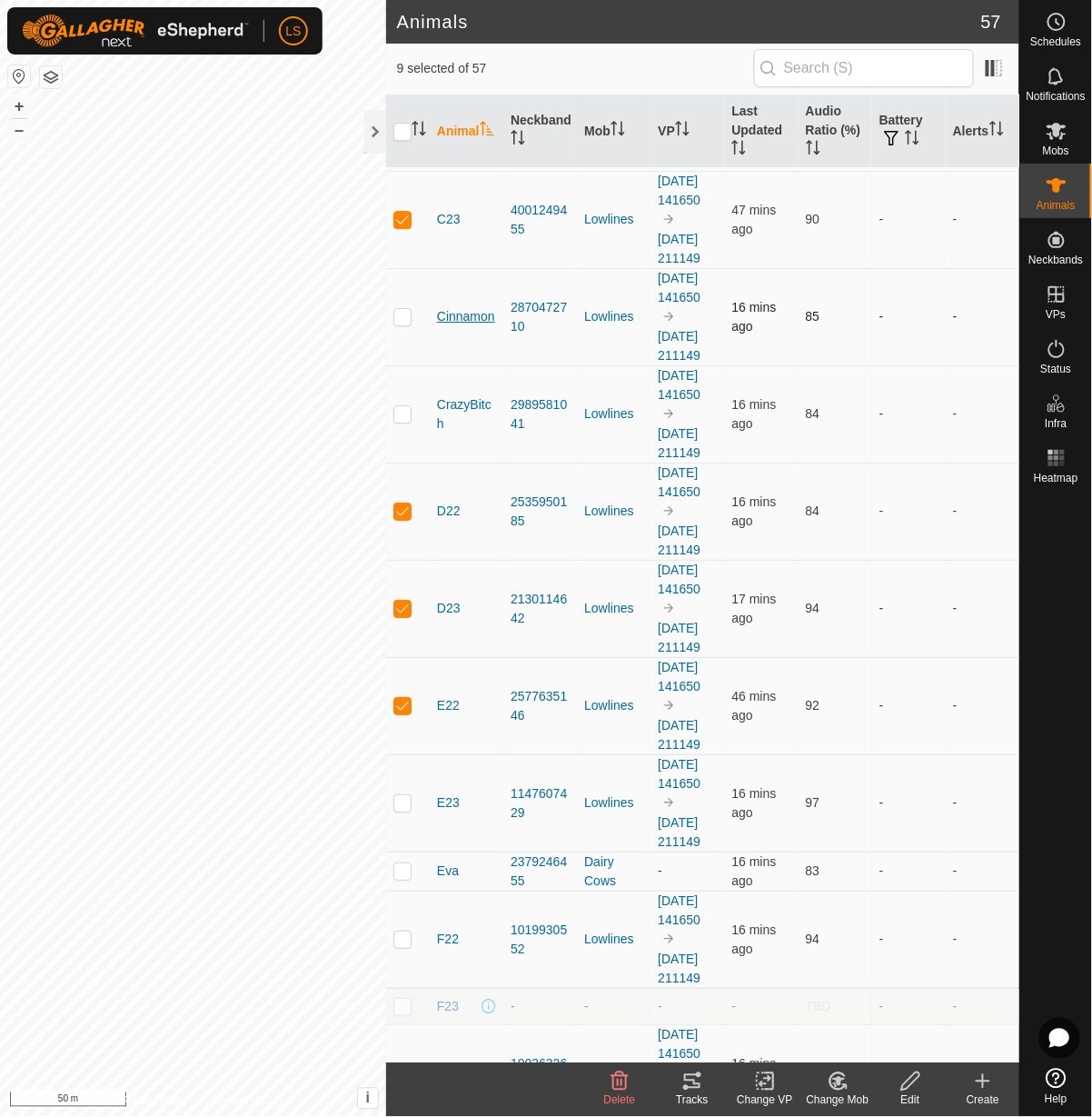
scroll to position [1419, 0]
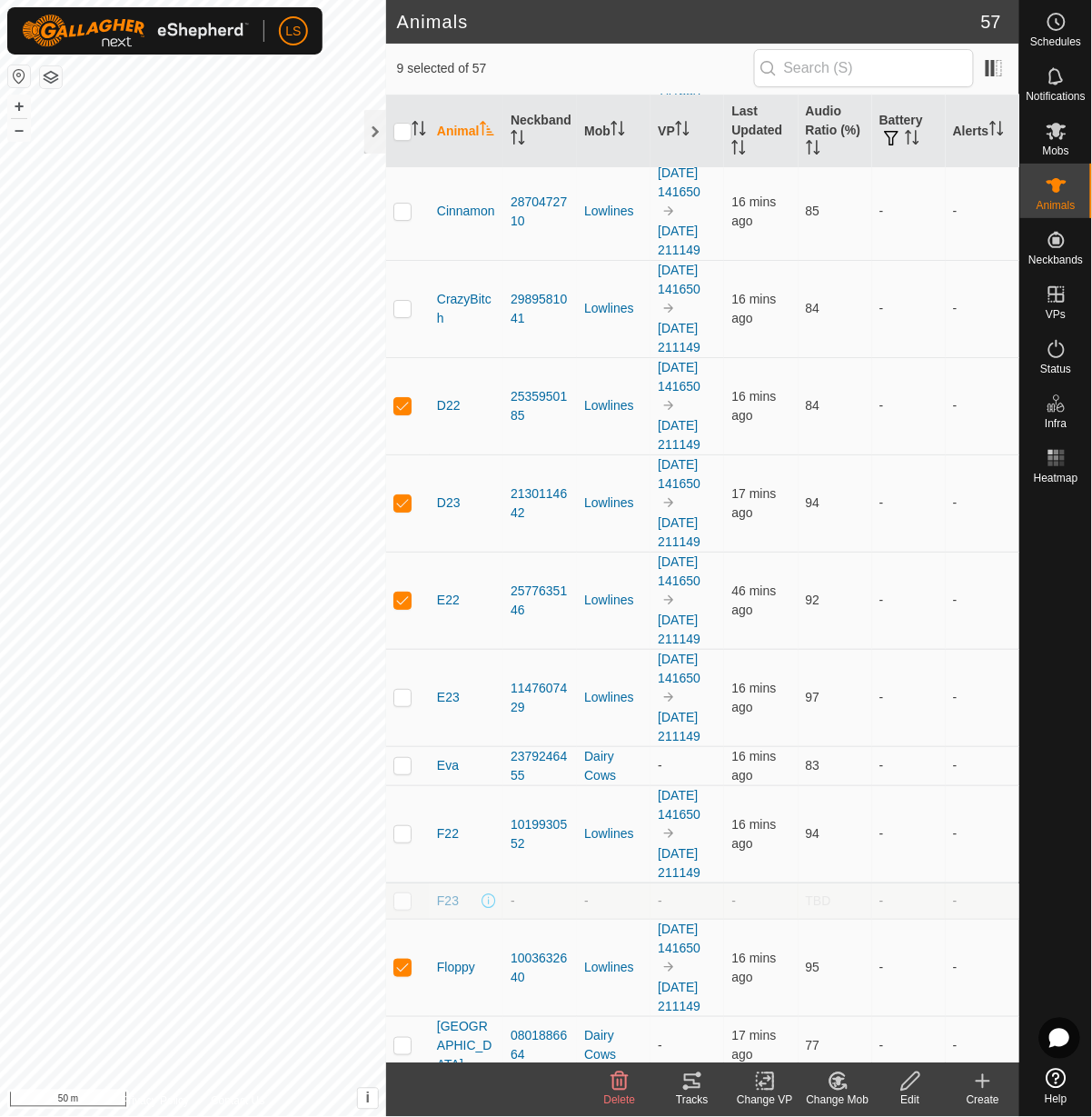
click at [404, 121] on p-checkbox at bounding box center [402, 113] width 18 height 14
checkbox input "false"
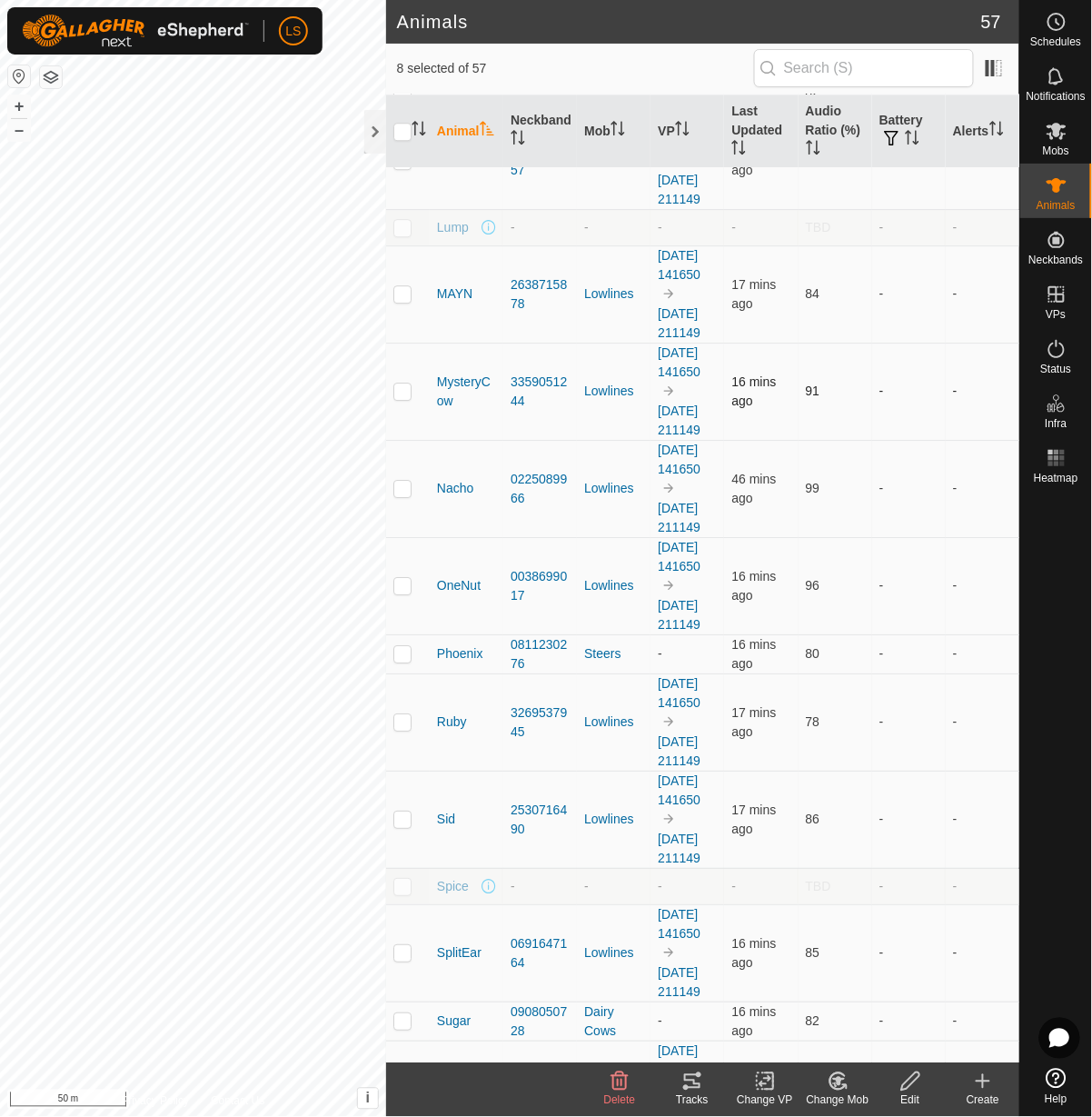
scroll to position [2852, 0]
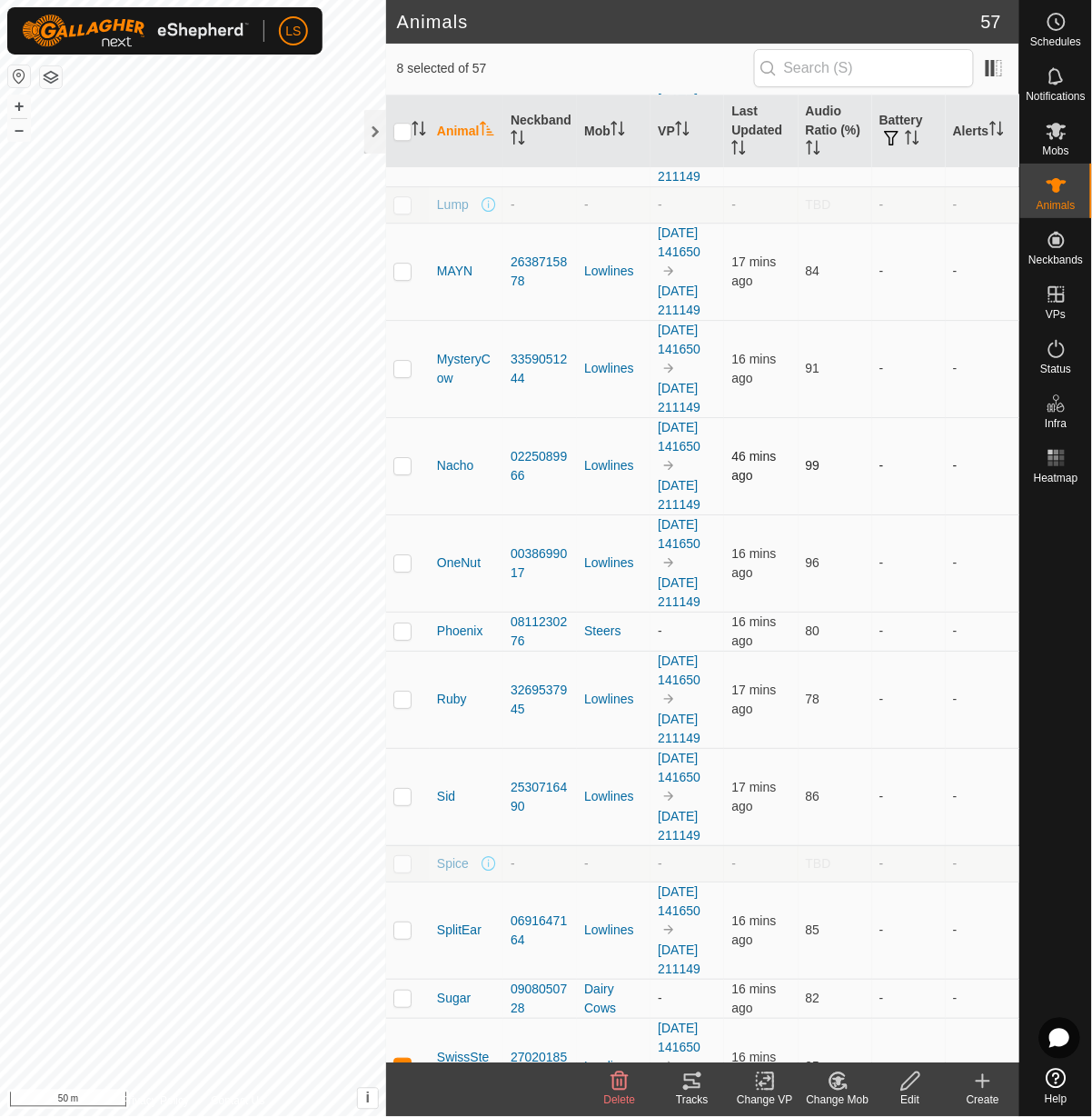
click at [407, 473] on p-checkbox at bounding box center [402, 465] width 18 height 14
checkbox input "true"
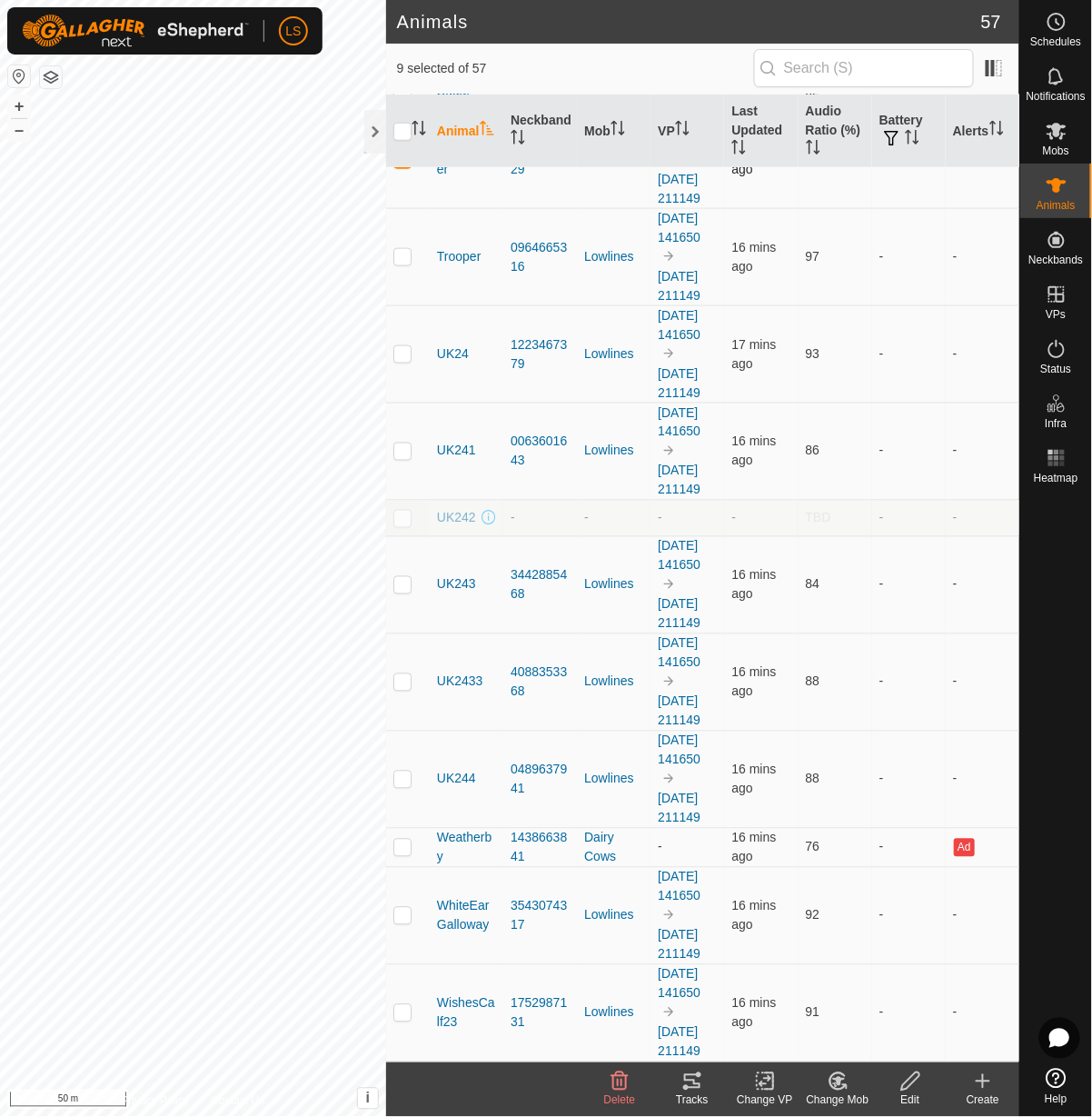
scroll to position [3783, 0]
click at [406, 263] on p-checkbox at bounding box center [402, 256] width 18 height 14
checkbox input "true"
click at [844, 1081] on icon at bounding box center [838, 1081] width 12 height 9
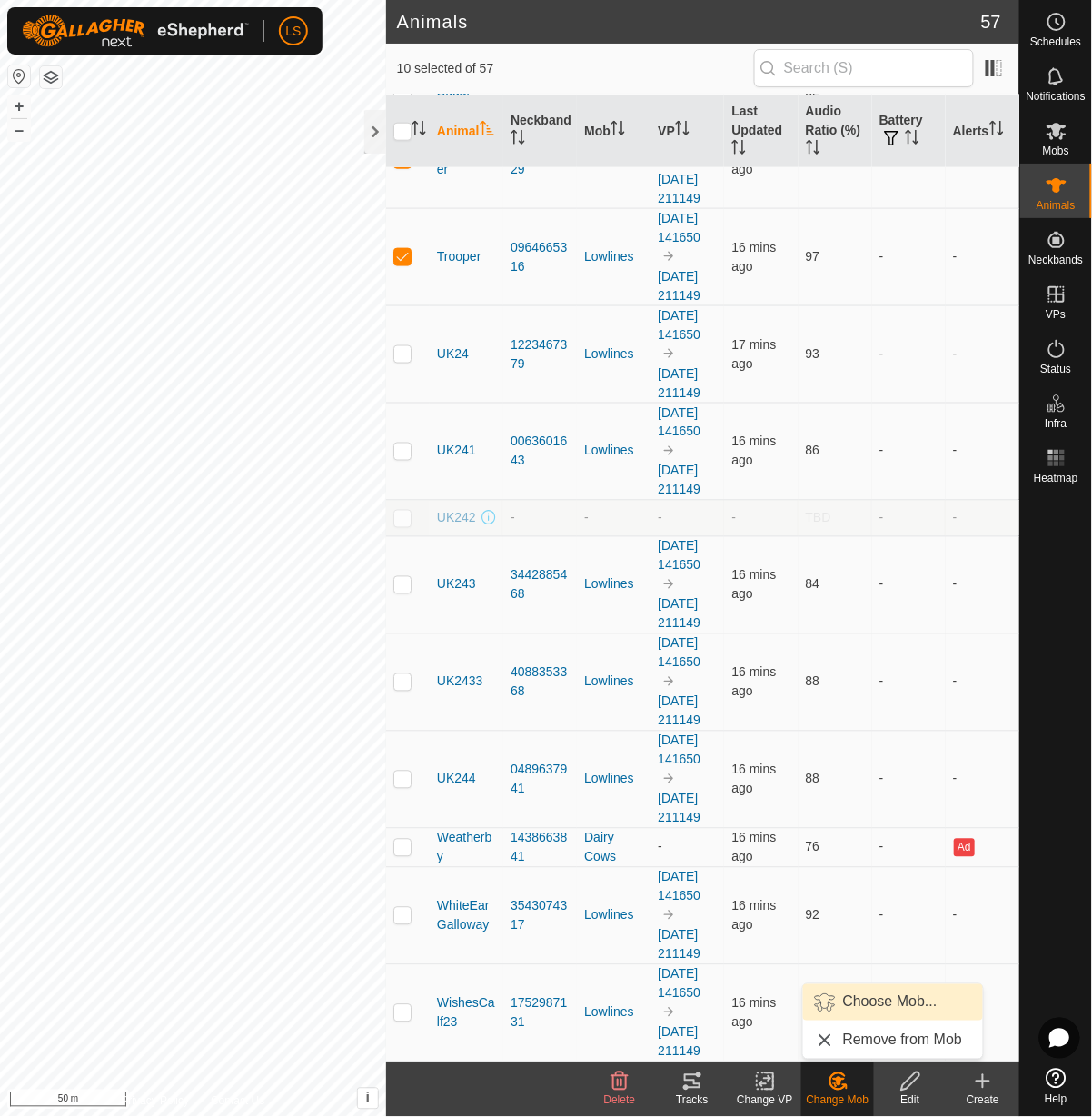
click at [855, 998] on link "Choose Mob..." at bounding box center [893, 1002] width 180 height 36
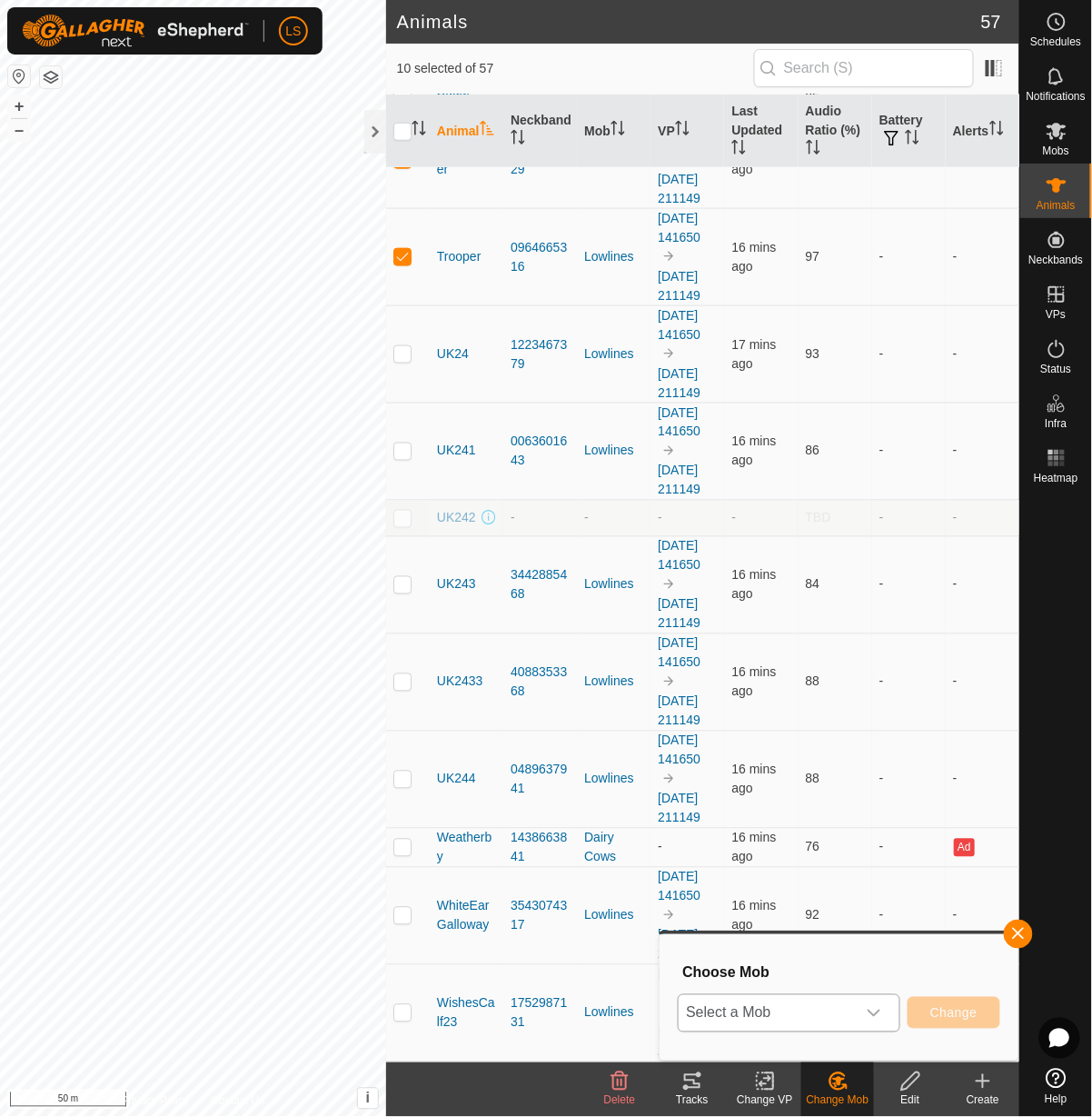
click at [851, 1003] on span "Select a Mob" at bounding box center [767, 1014] width 177 height 36
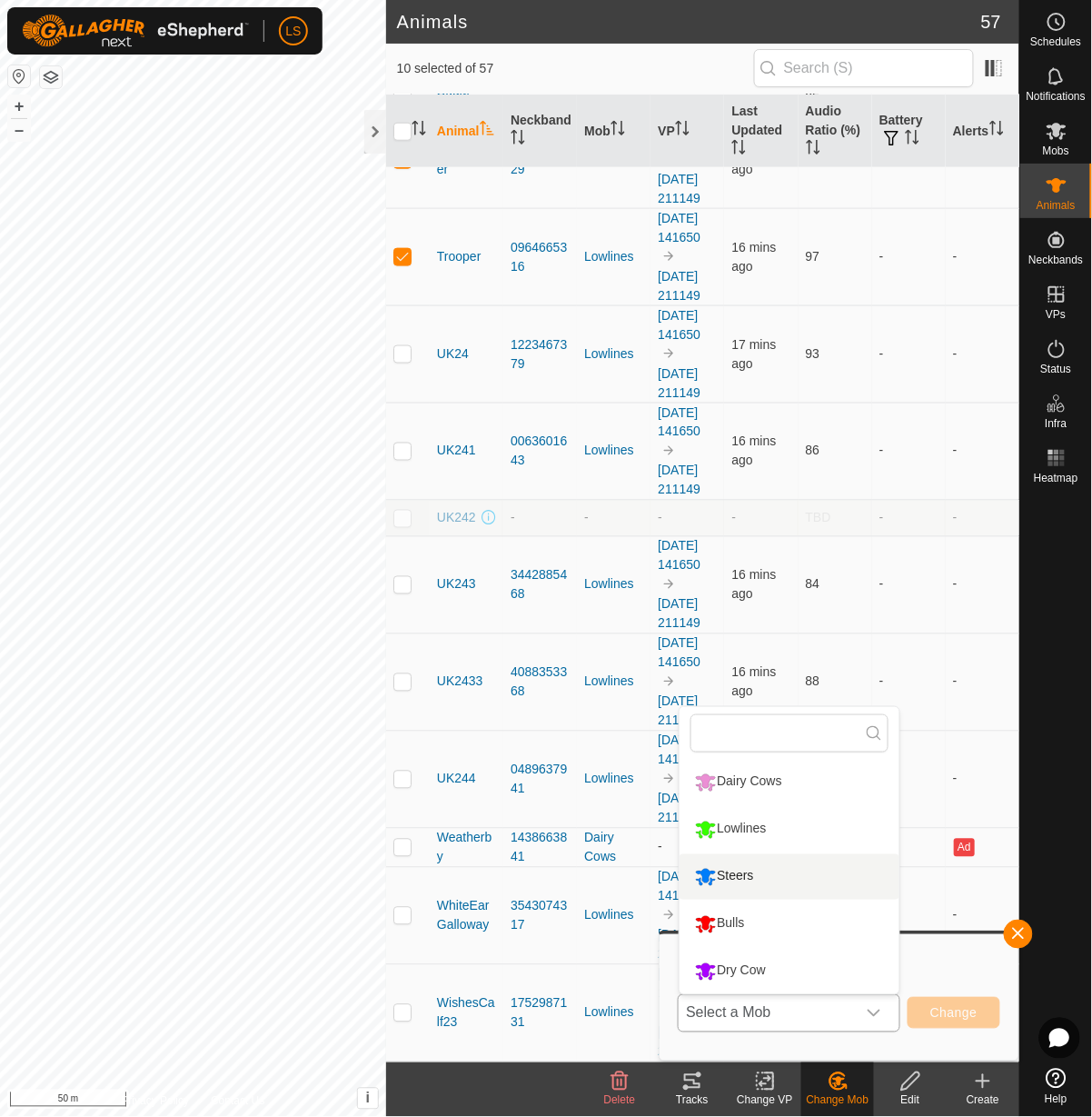
click at [735, 880] on li "Steers" at bounding box center [790, 877] width 220 height 45
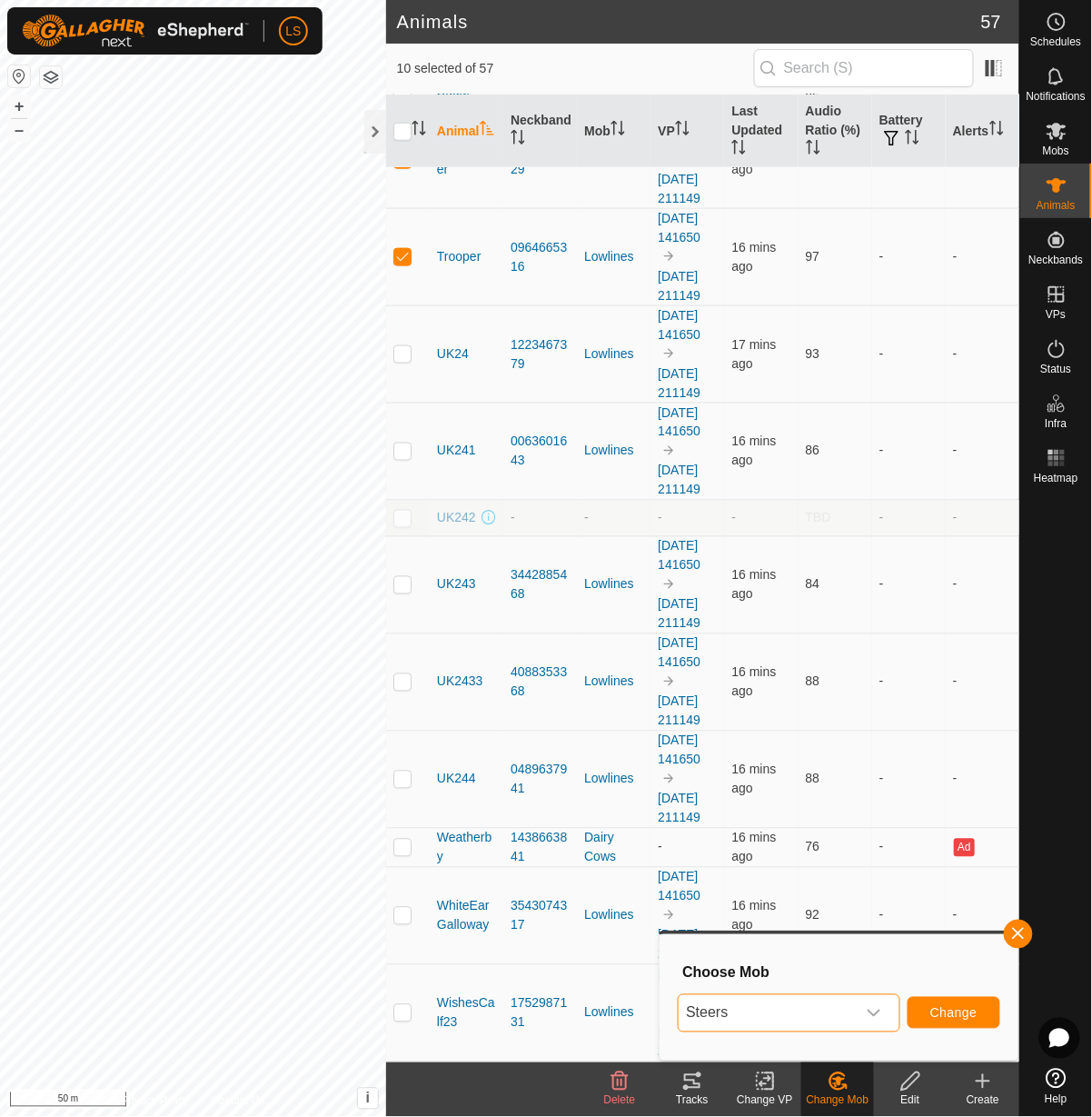
click at [953, 1012] on span "Change" at bounding box center [953, 1013] width 47 height 14
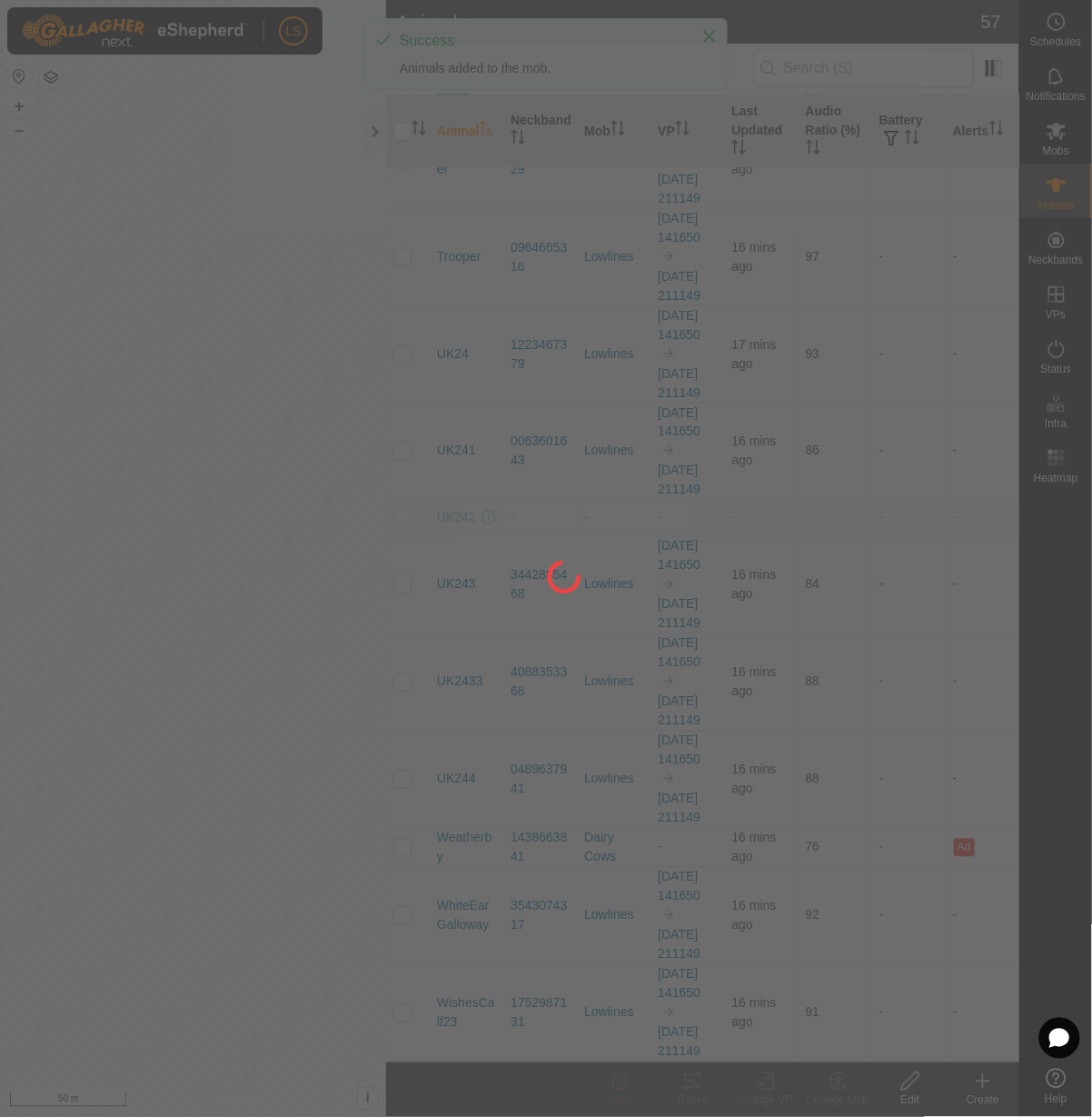
checkbox input "false"
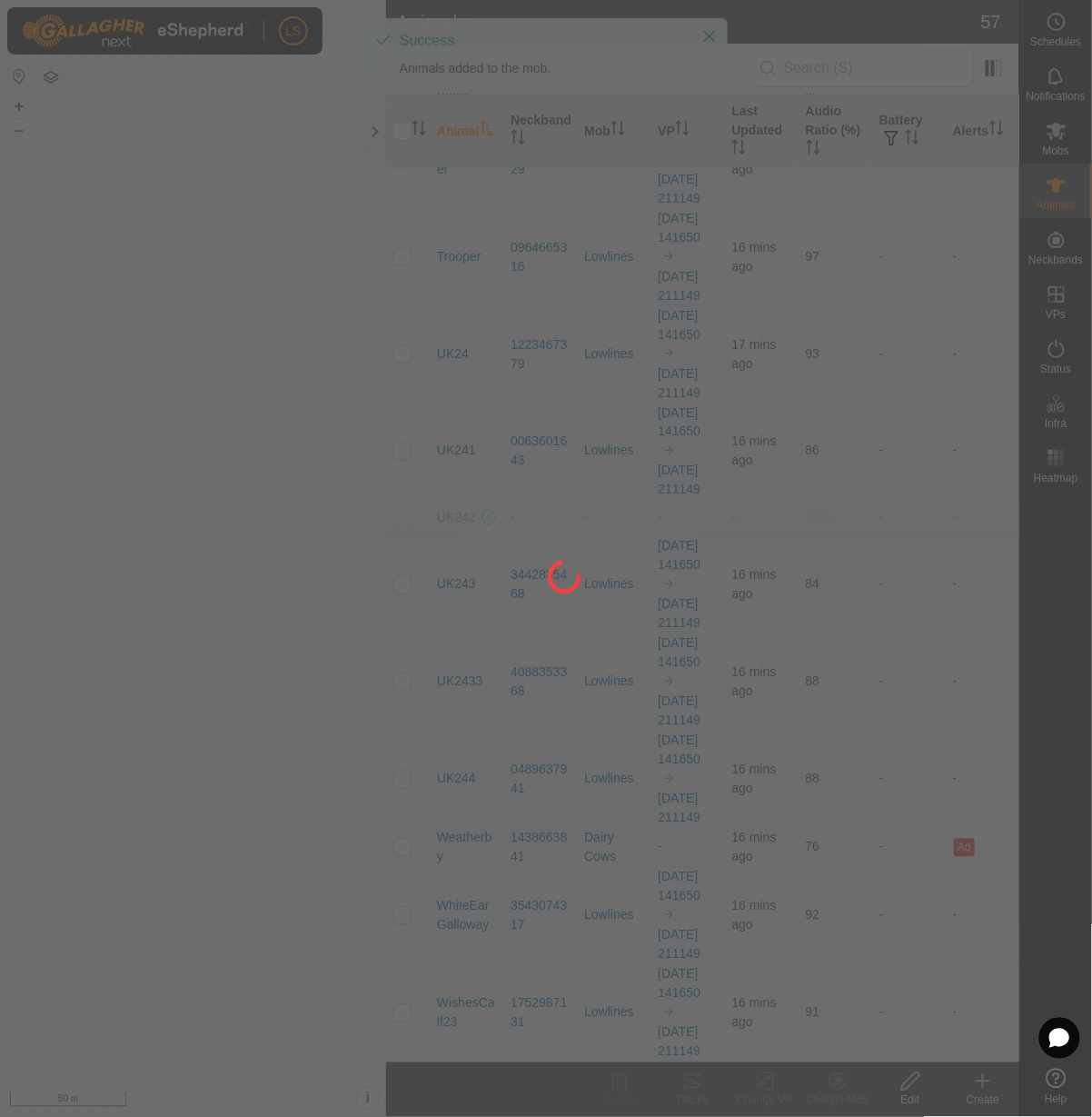
checkbox input "false"
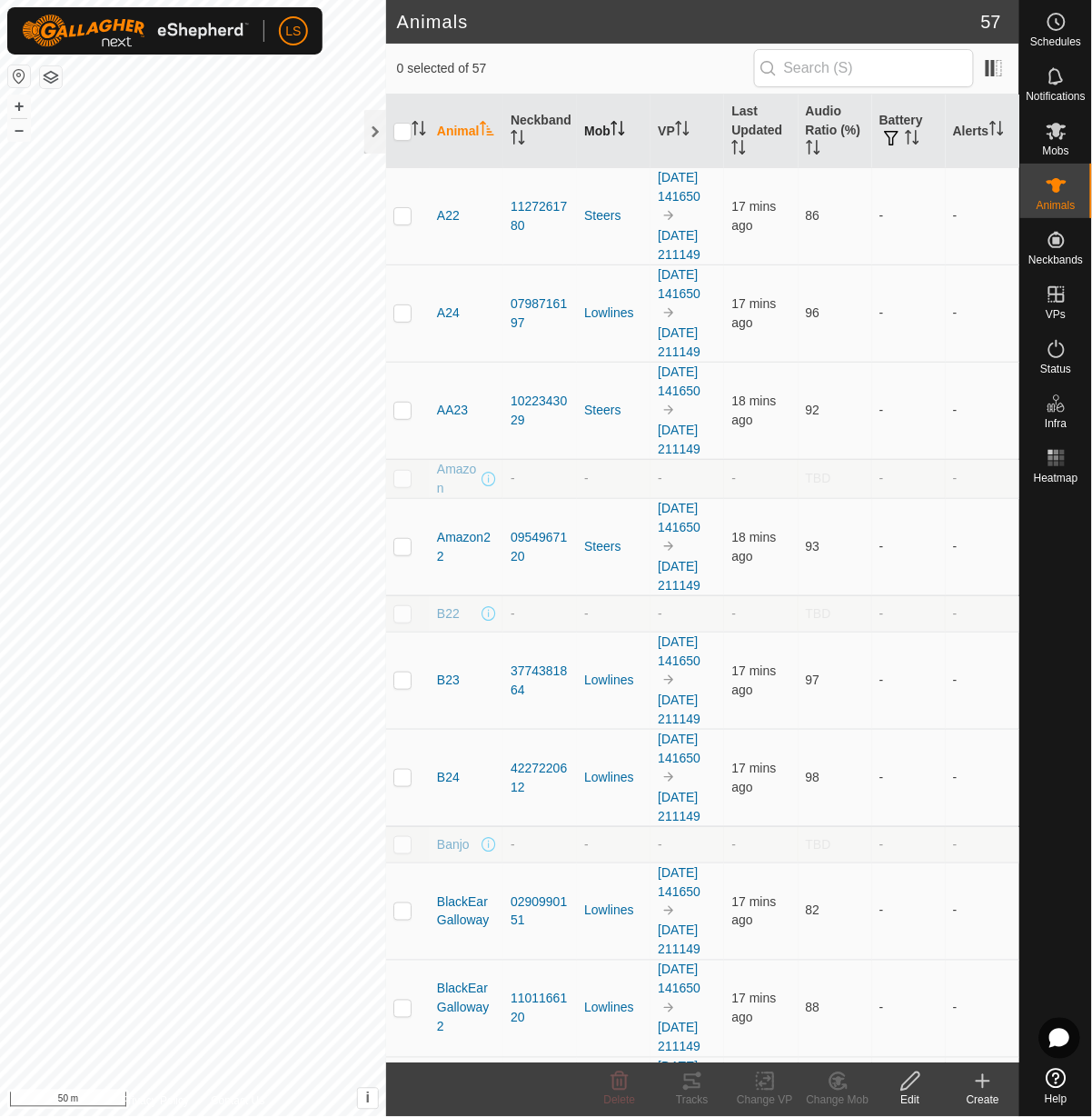
scroll to position [0, 0]
click at [598, 132] on th "Mob" at bounding box center [613, 131] width 74 height 74
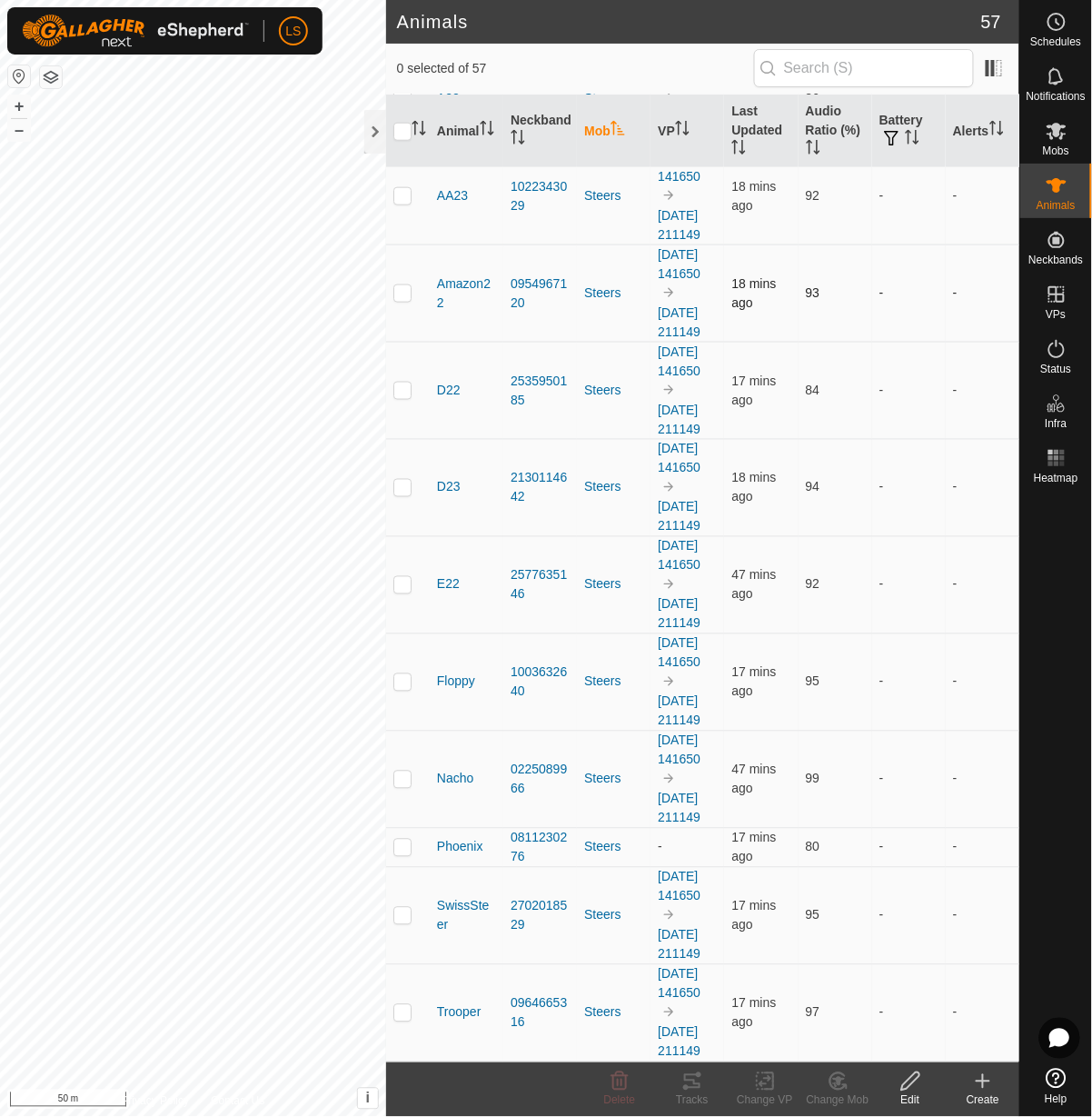
scroll to position [3752, 0]
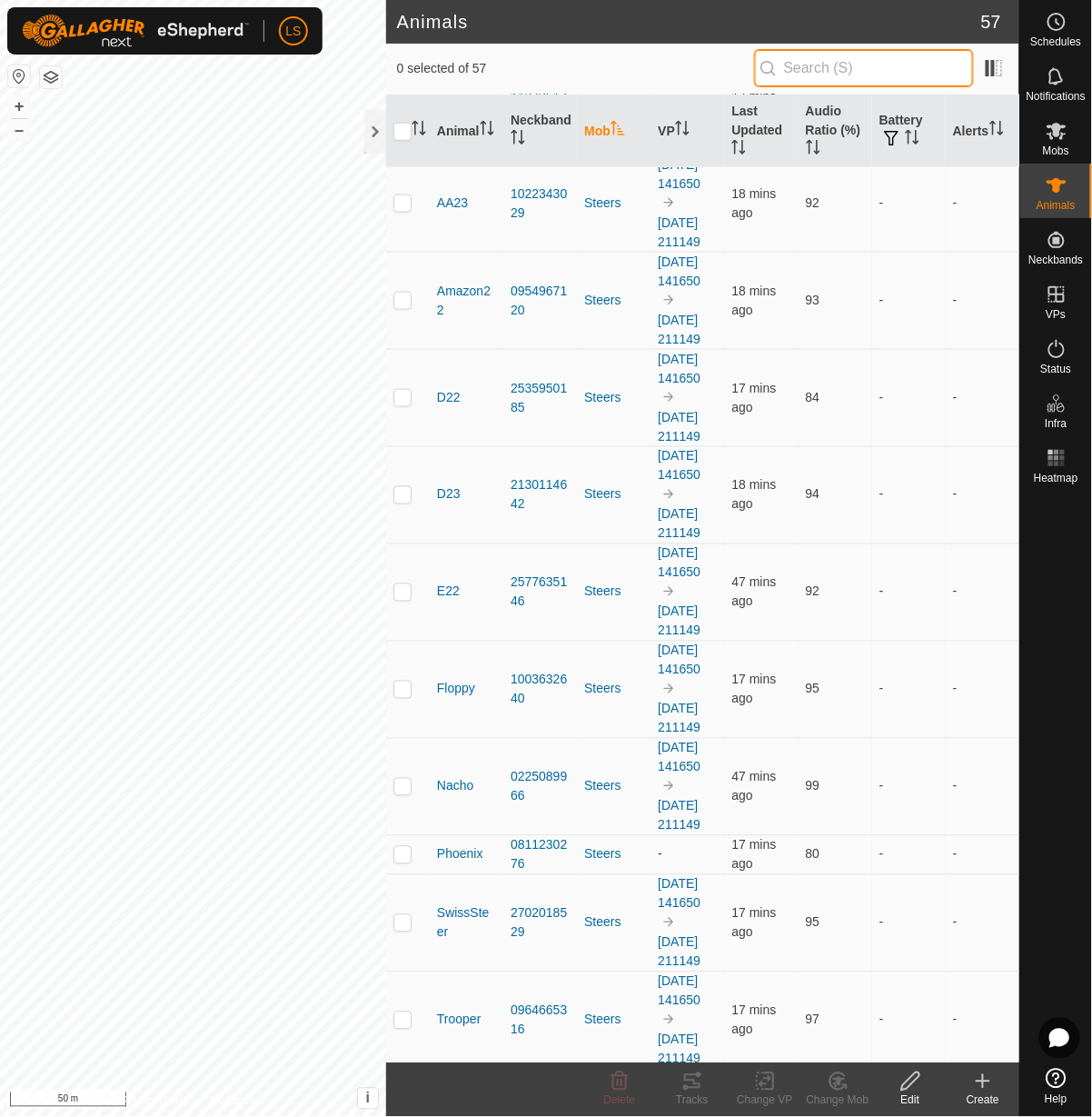
click at [867, 58] on input "text" at bounding box center [864, 68] width 220 height 38
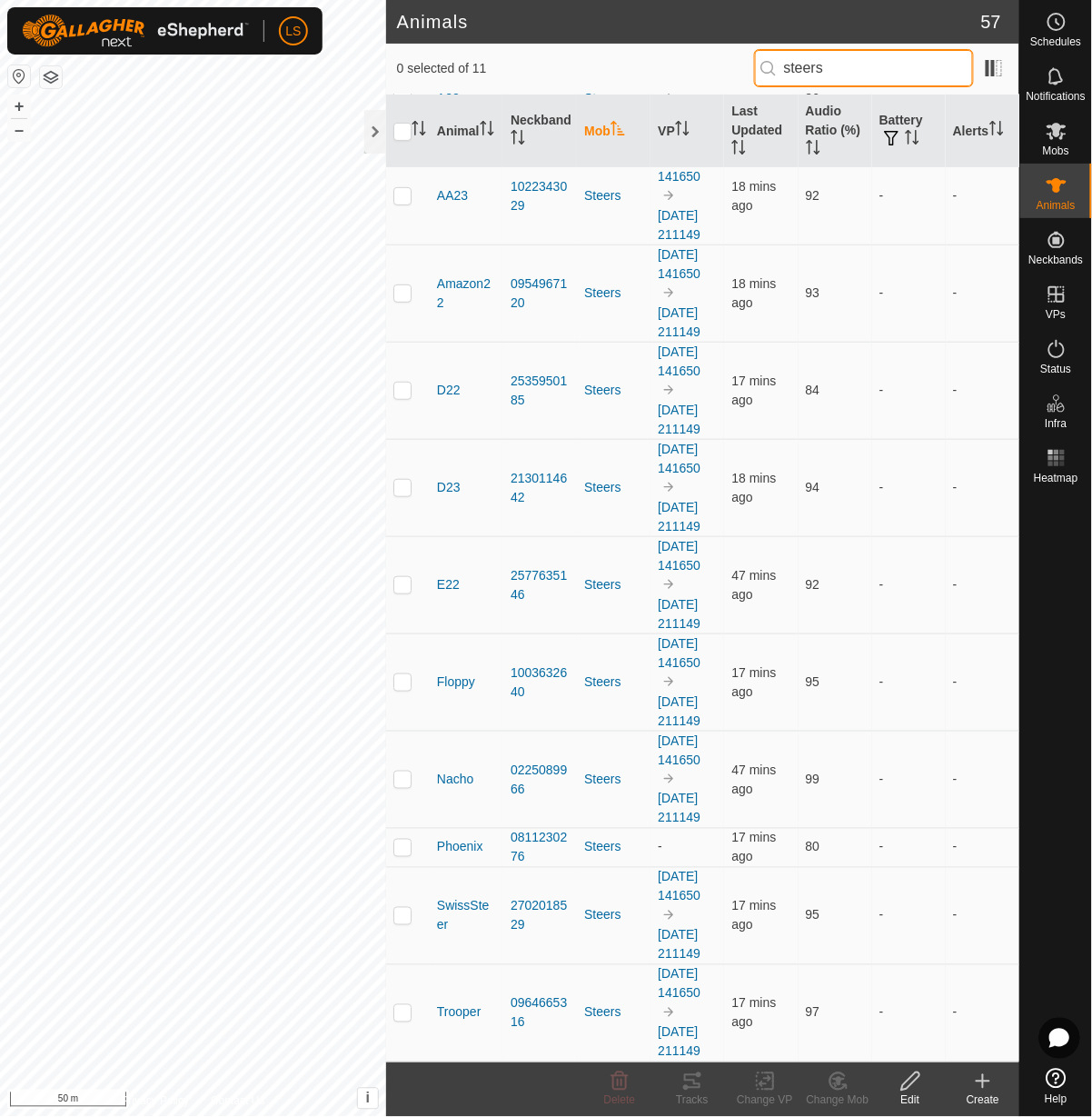
scroll to position [0, 0]
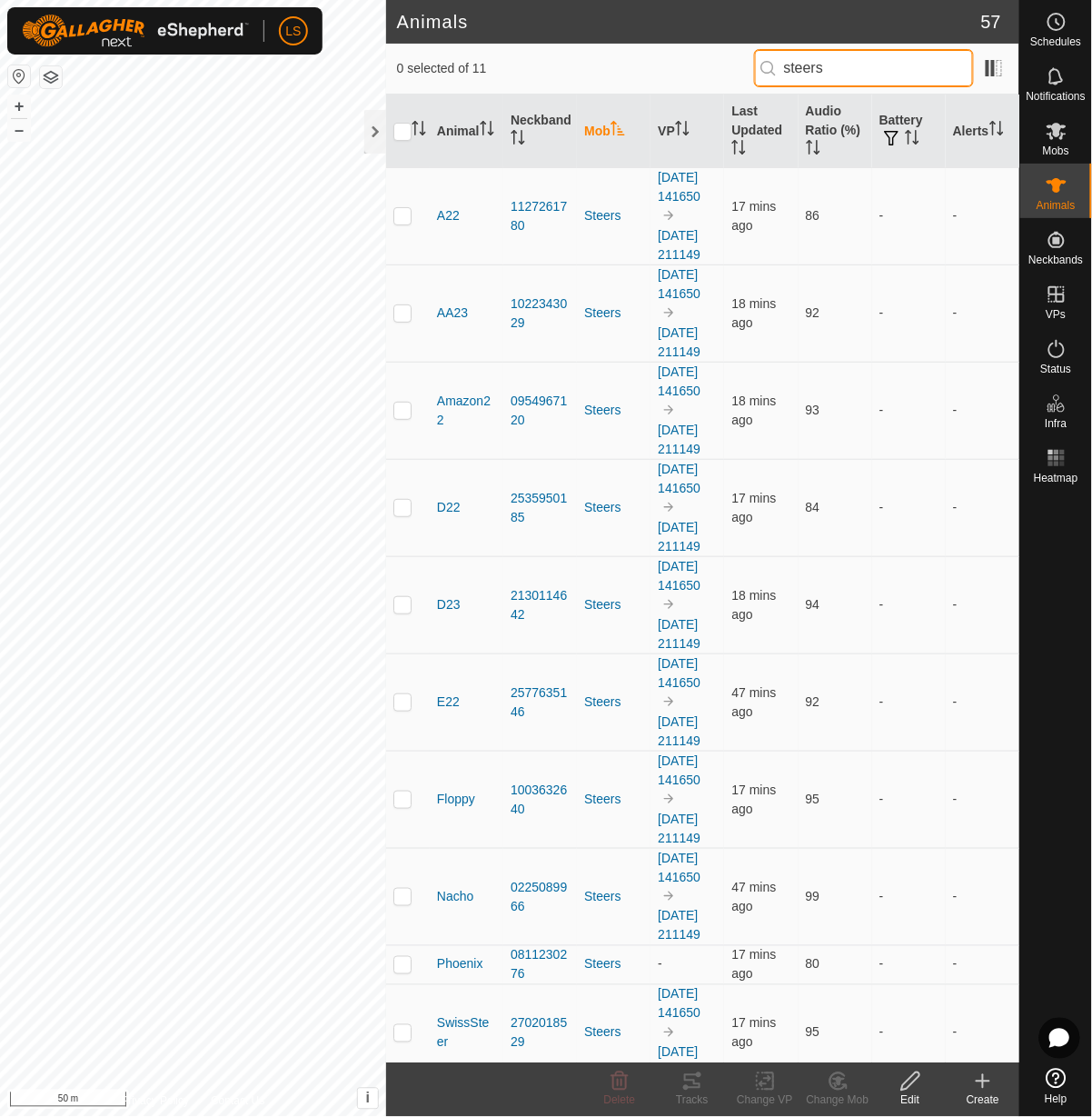
type input "steers"
click at [401, 129] on input "checkbox" at bounding box center [402, 131] width 18 height 18
checkbox input "true"
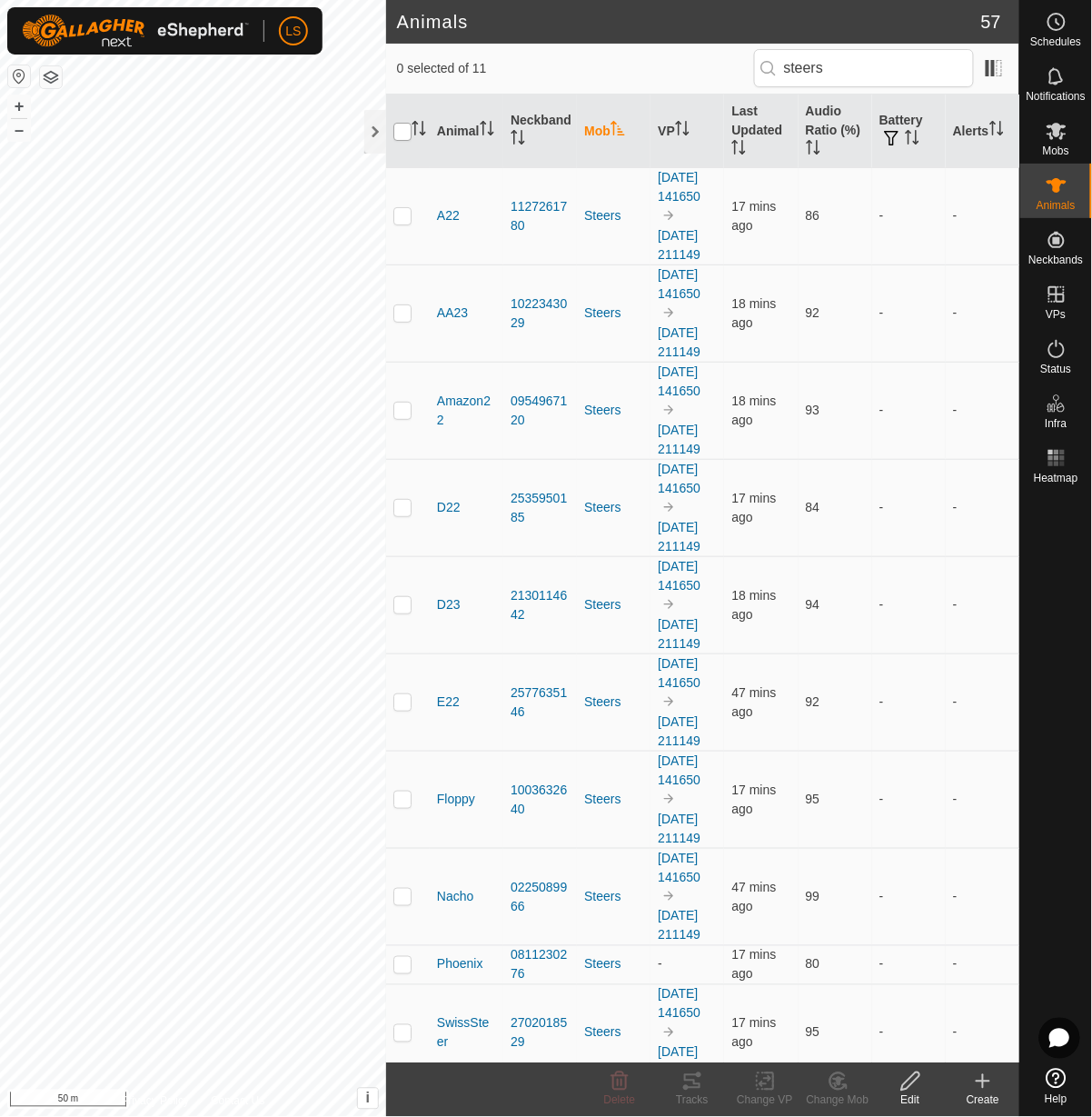
checkbox input "true"
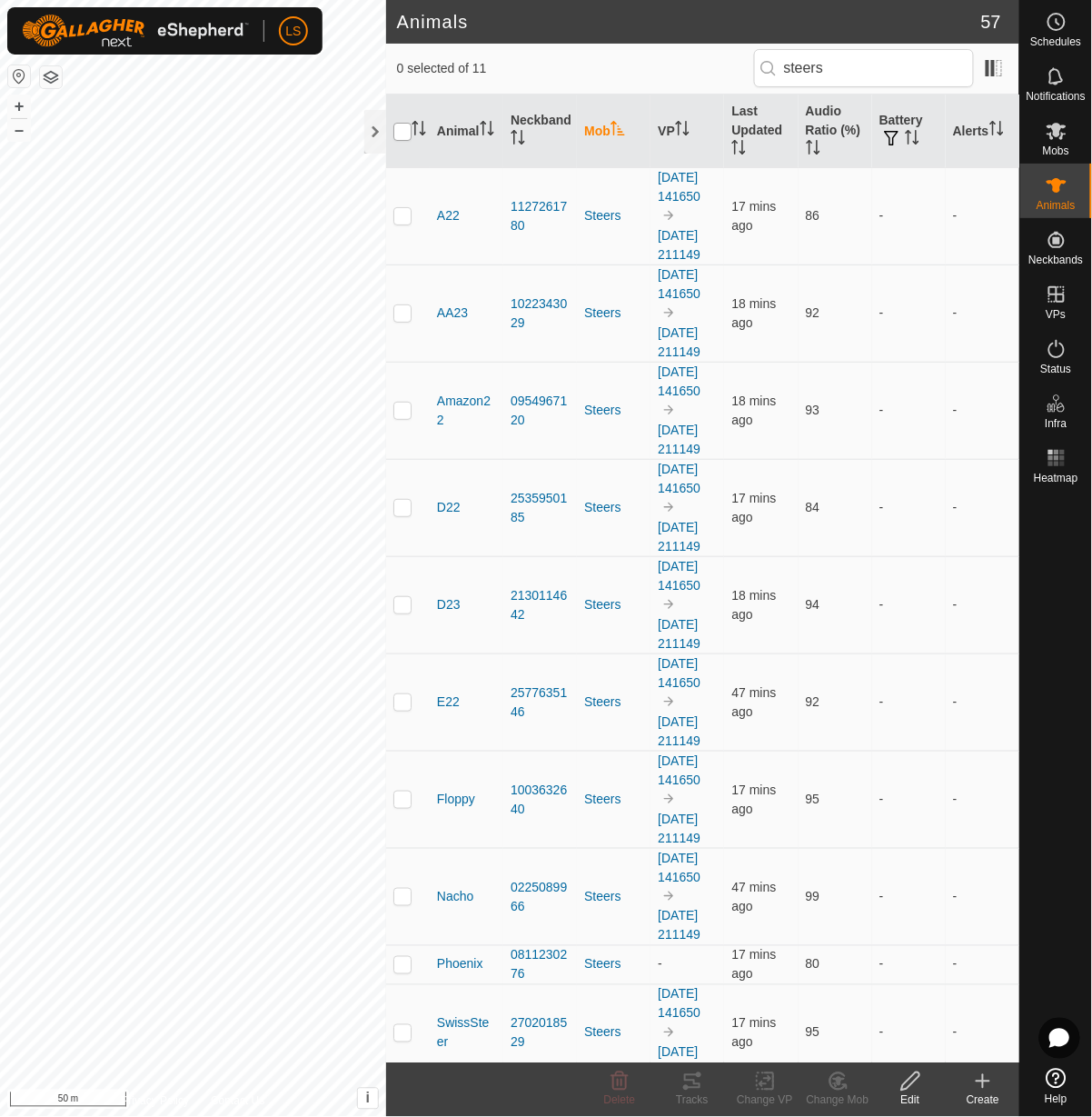
checkbox input "true"
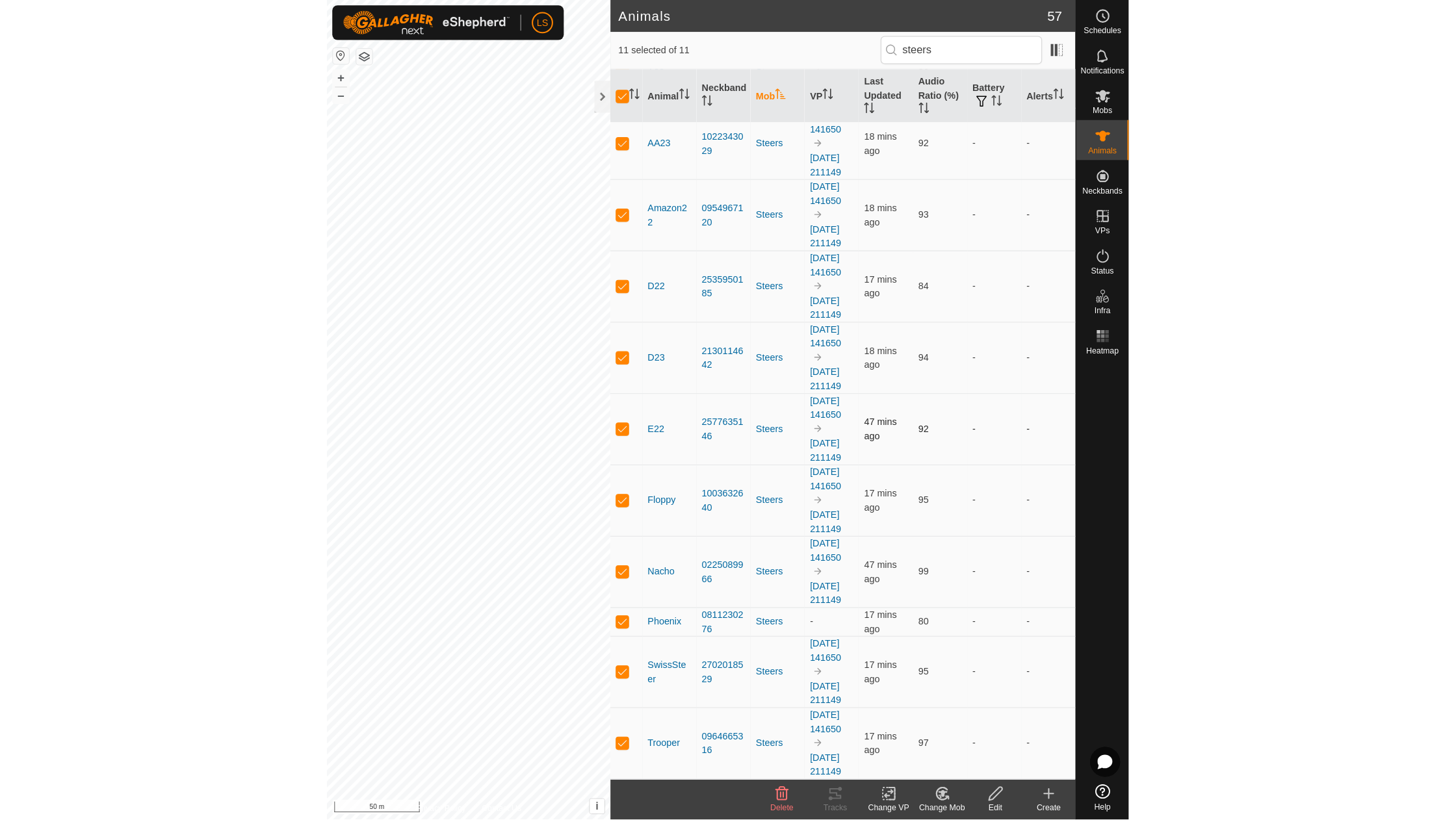
scroll to position [177, 0]
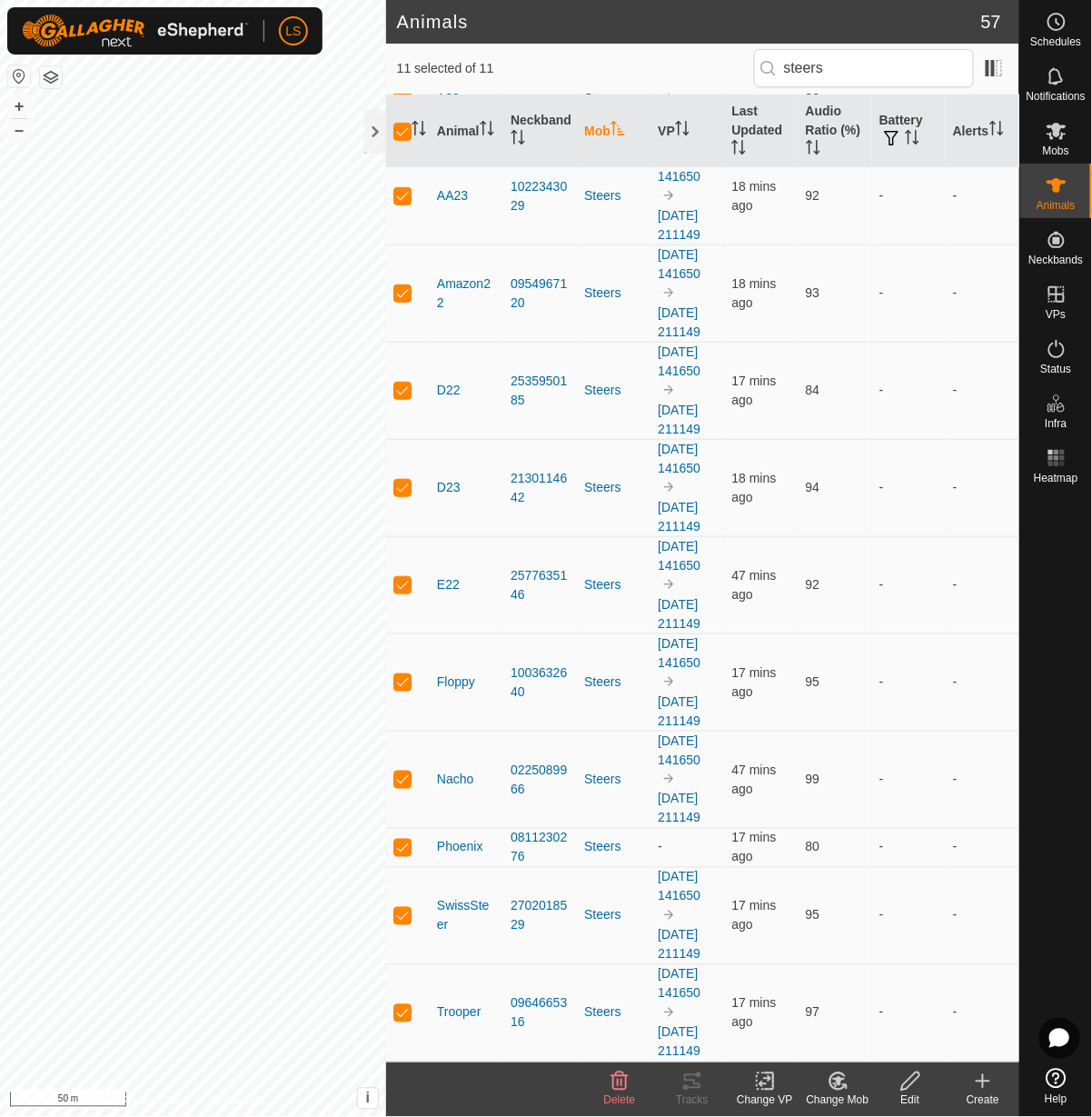
click at [768, 1080] on icon at bounding box center [765, 1082] width 12 height 11
click at [797, 1039] on link "Turn Off VP" at bounding box center [820, 1040] width 180 height 36
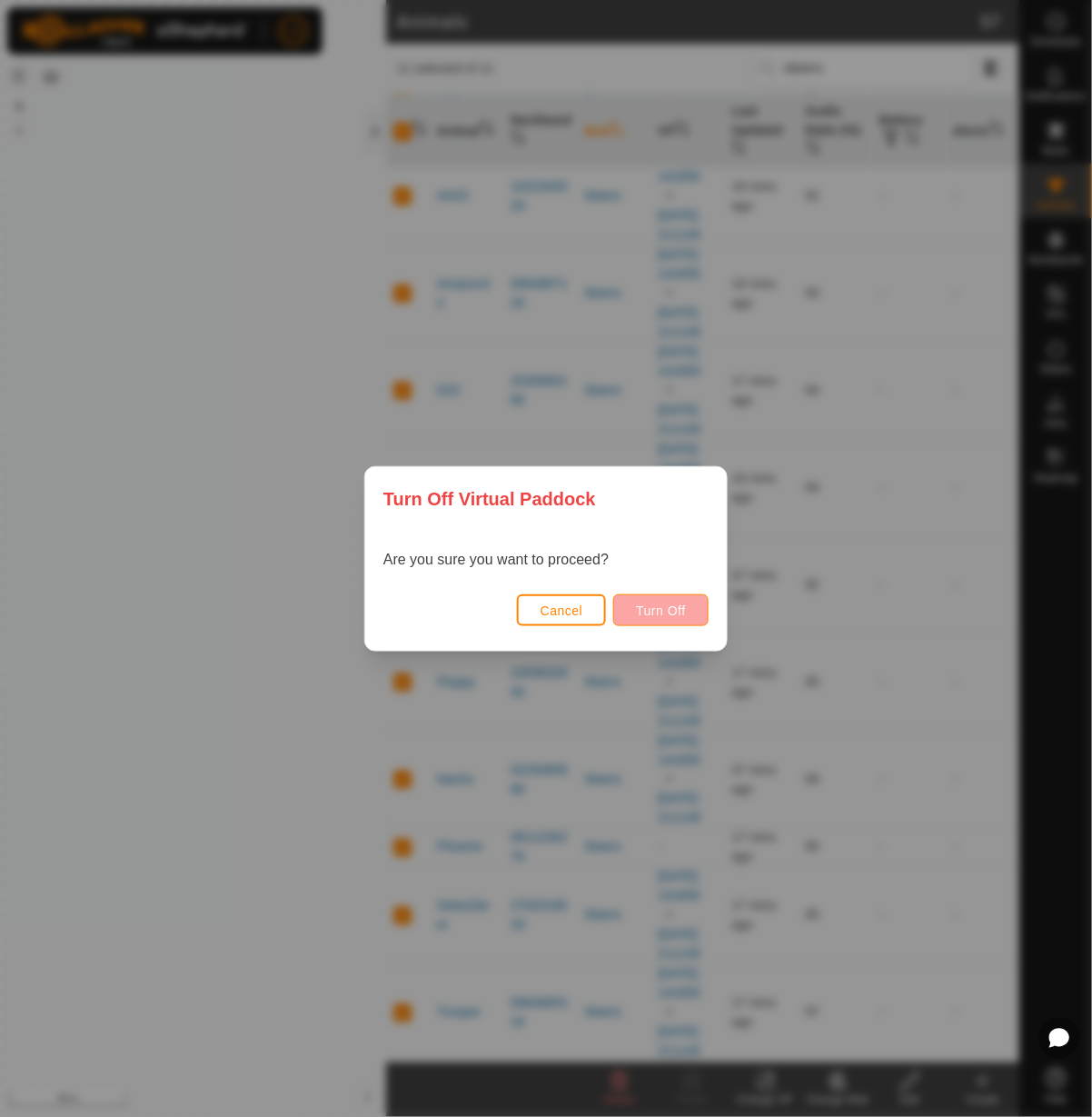
click at [681, 613] on span "Turn Off" at bounding box center [661, 611] width 50 height 14
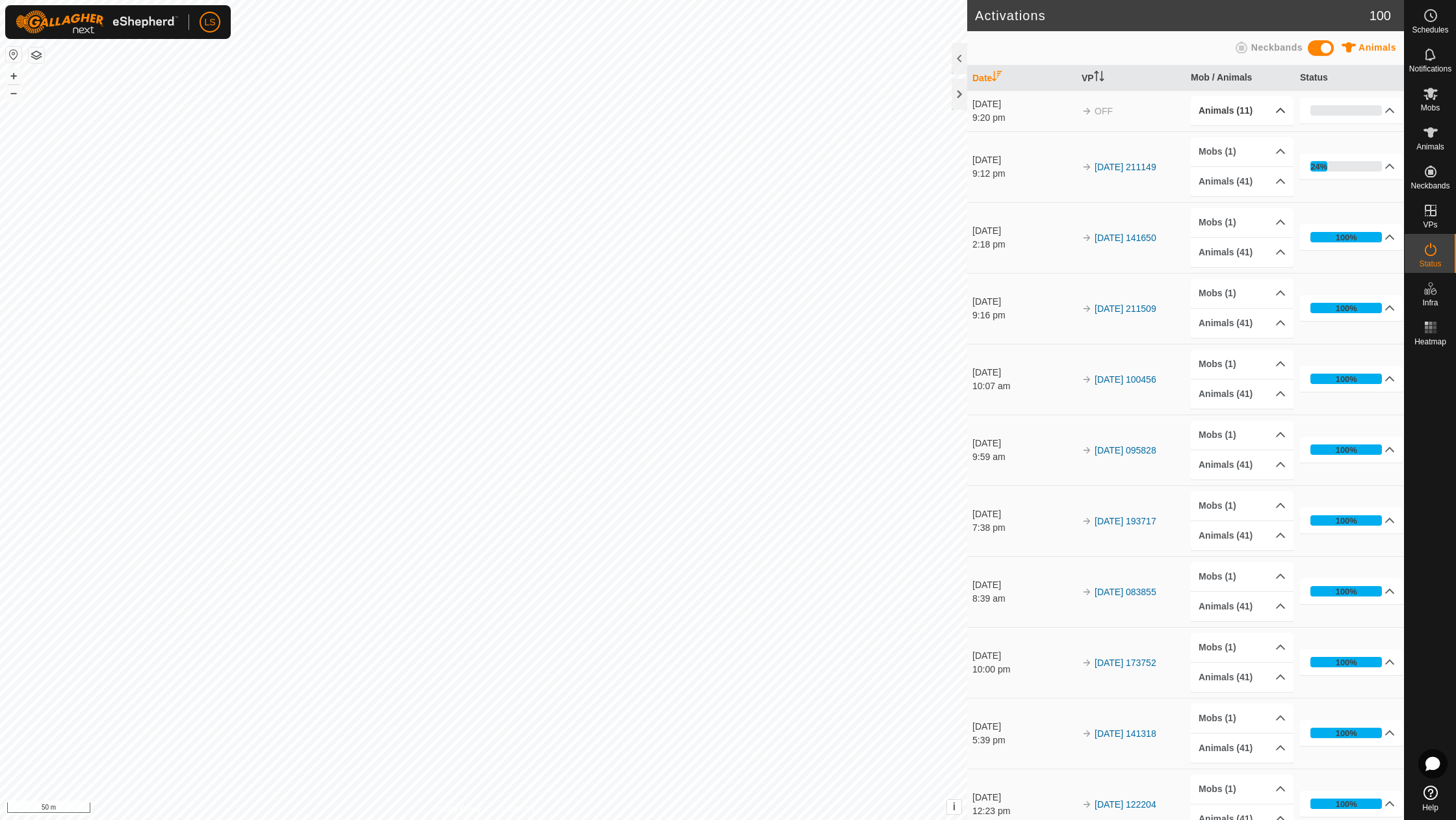
click at [1278, 112] on p-accordion-header "Animals (11)" at bounding box center [1242, 111] width 103 height 29
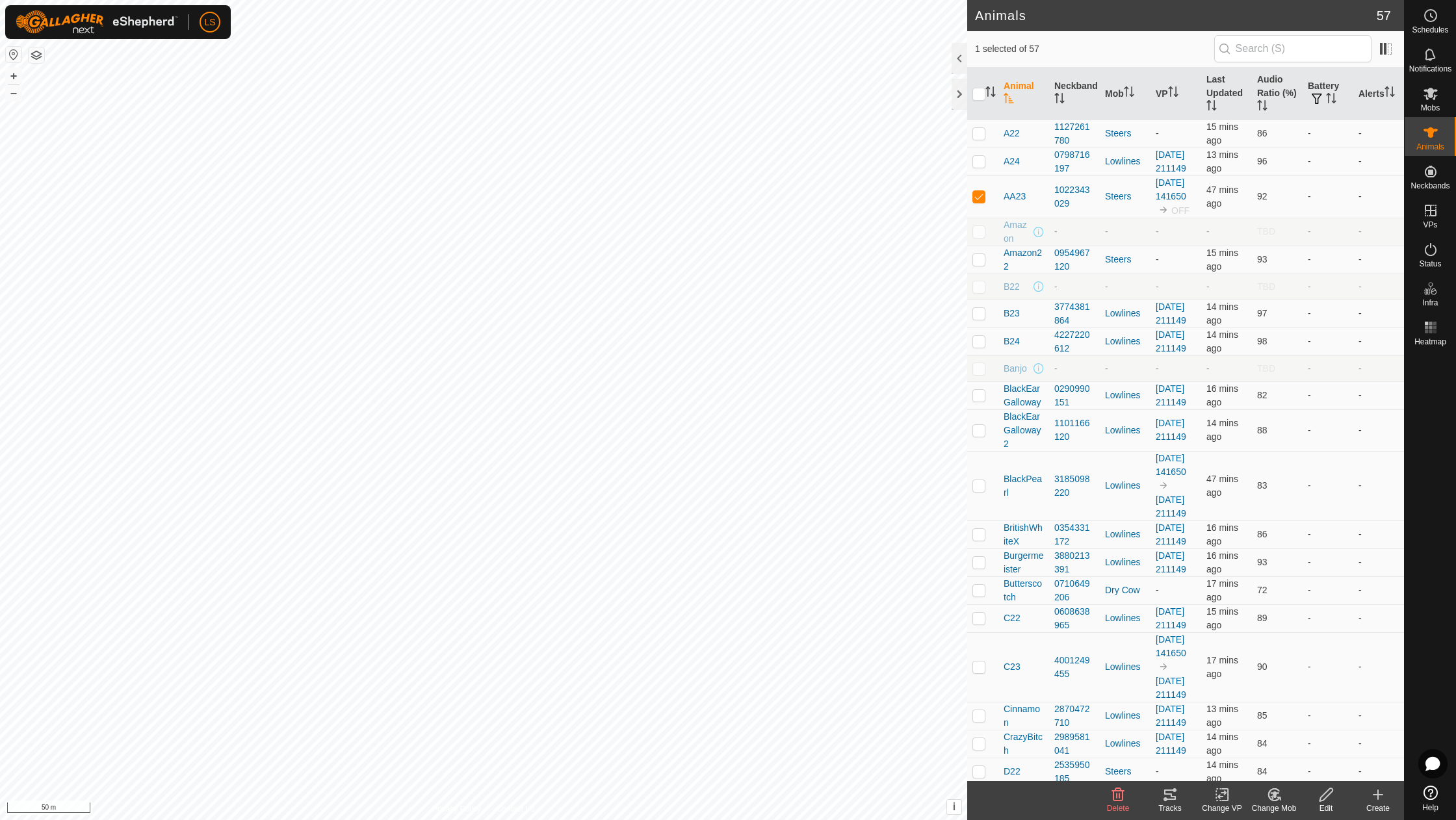
click at [1223, 798] on icon at bounding box center [1223, 795] width 16 height 16
click at [1247, 765] on link "Turn Off VP" at bounding box center [1261, 767] width 129 height 26
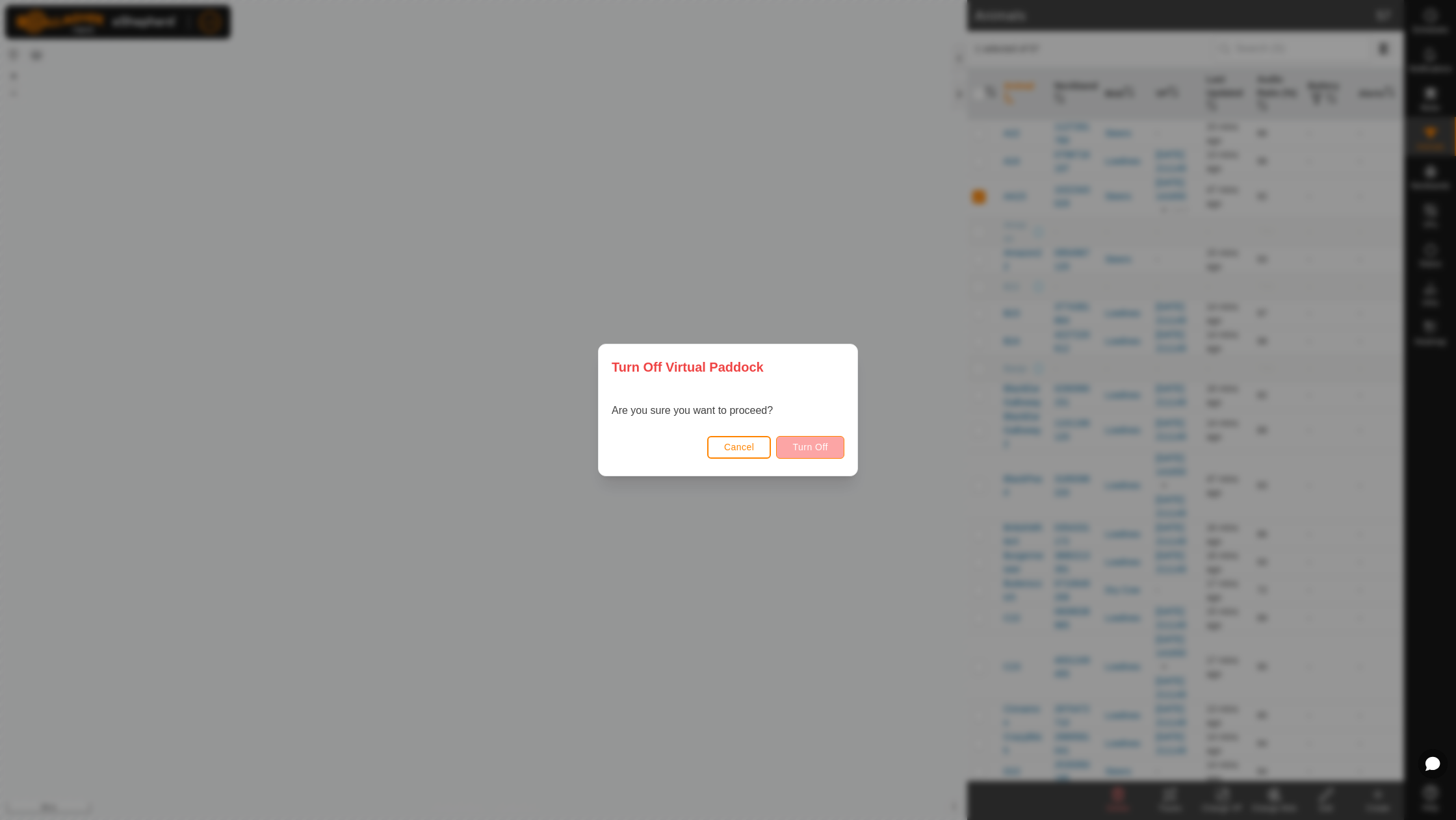
click at [813, 448] on span "Turn Off" at bounding box center [810, 447] width 36 height 10
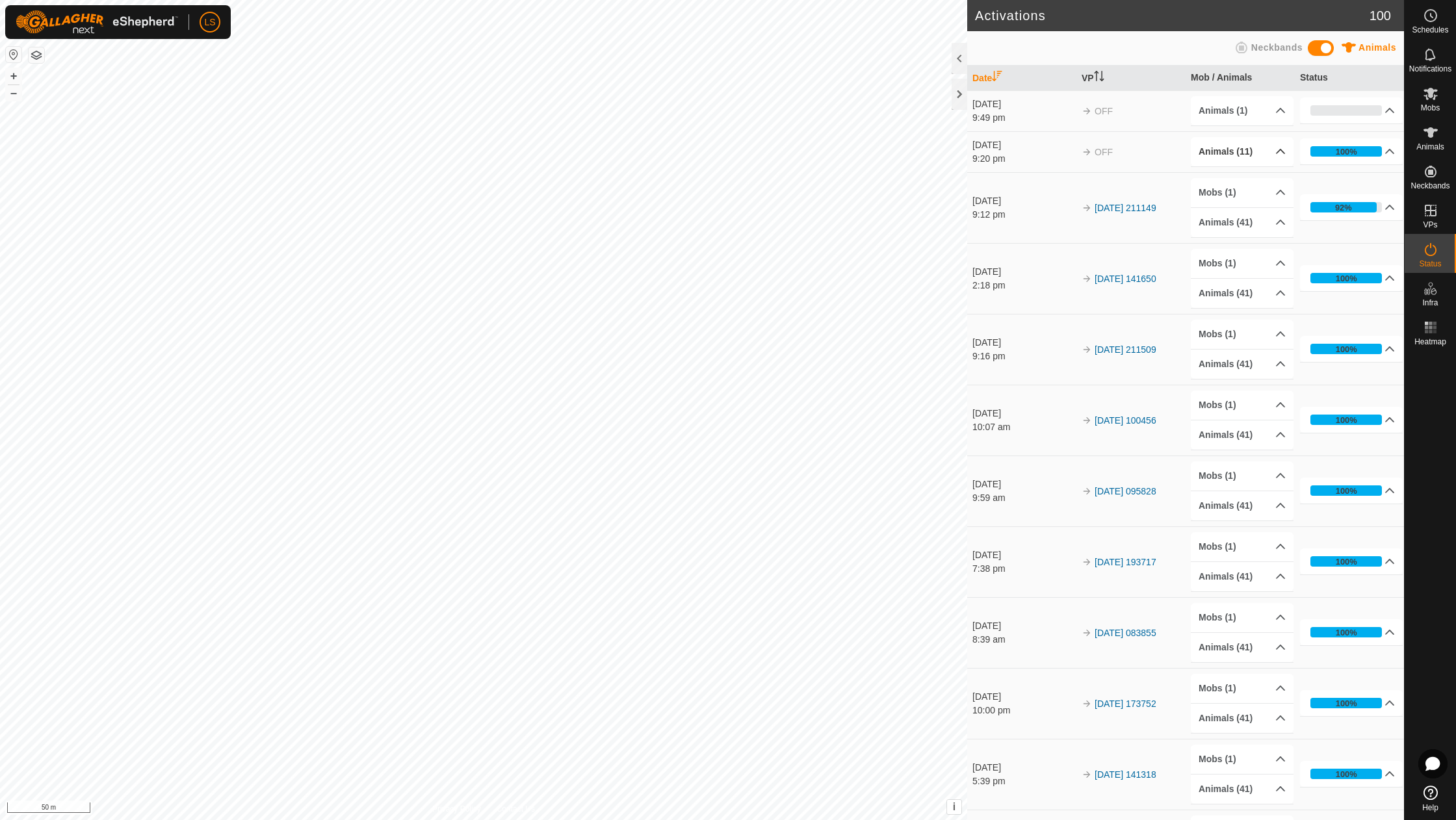
click at [1277, 140] on p-accordion-header "Animals (11)" at bounding box center [1242, 151] width 103 height 29
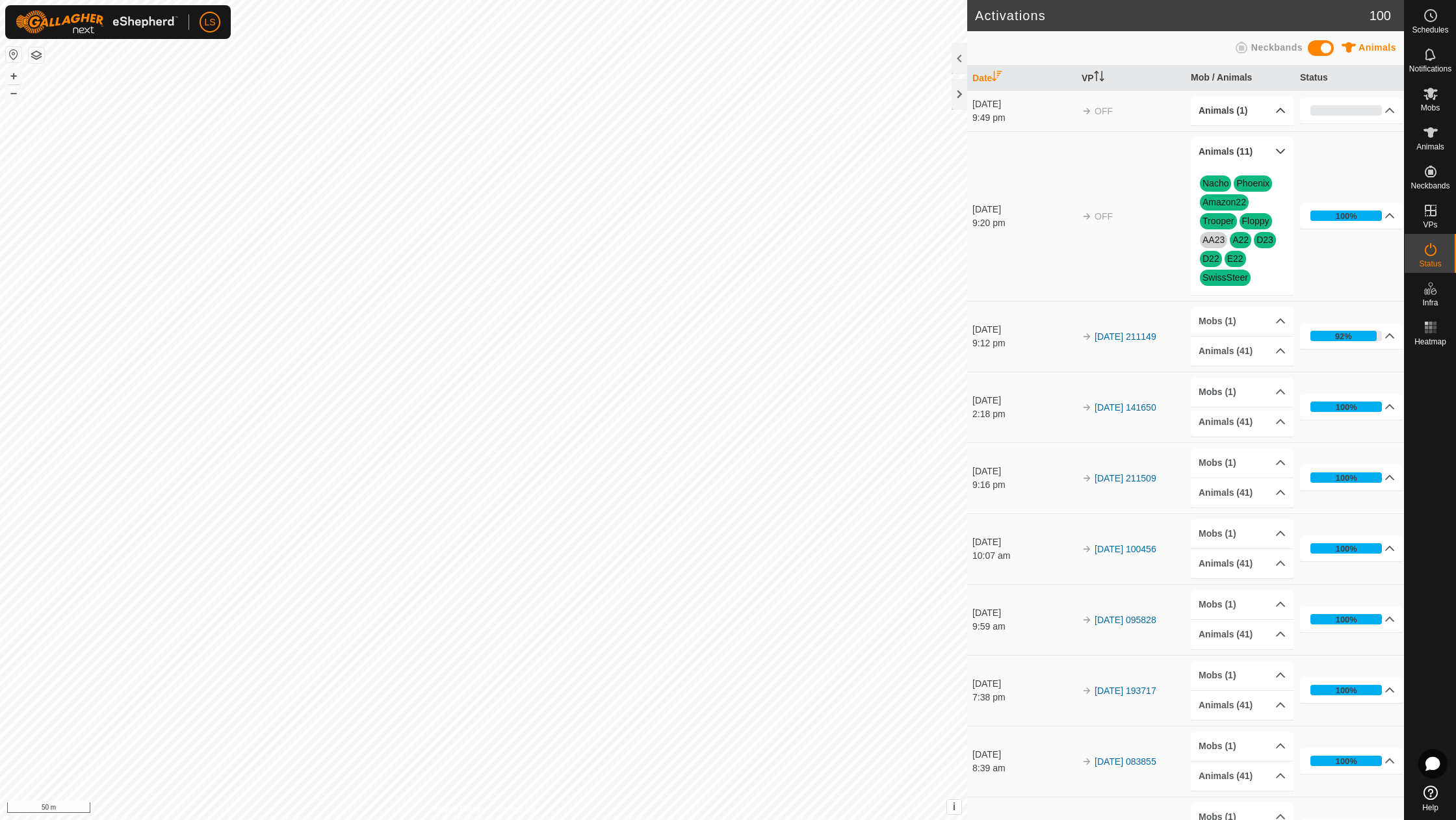
click at [1271, 110] on p-accordion-header "Animals (1)" at bounding box center [1242, 111] width 103 height 29
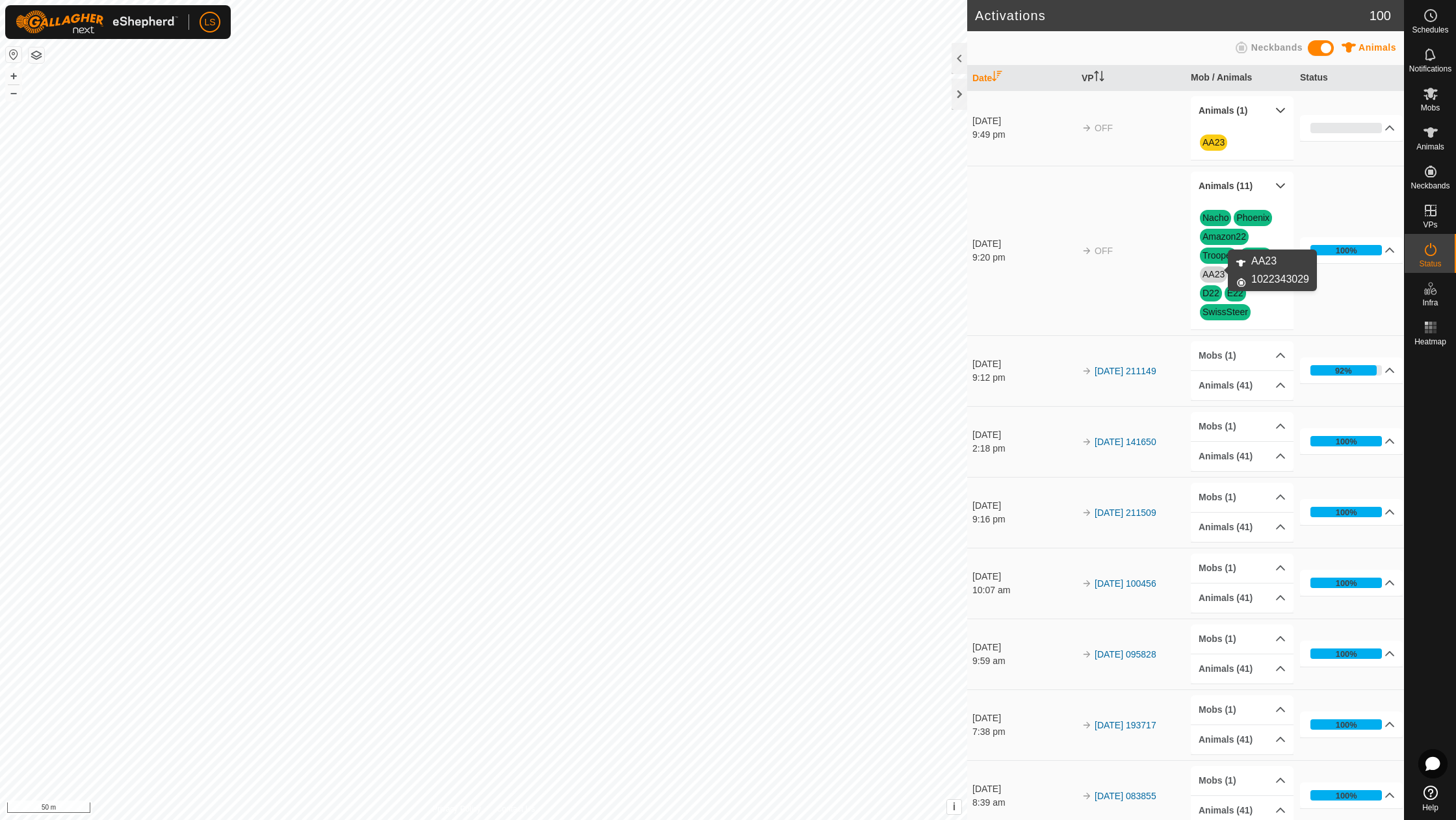
click at [1212, 269] on link "AA23" at bounding box center [1214, 274] width 22 height 10
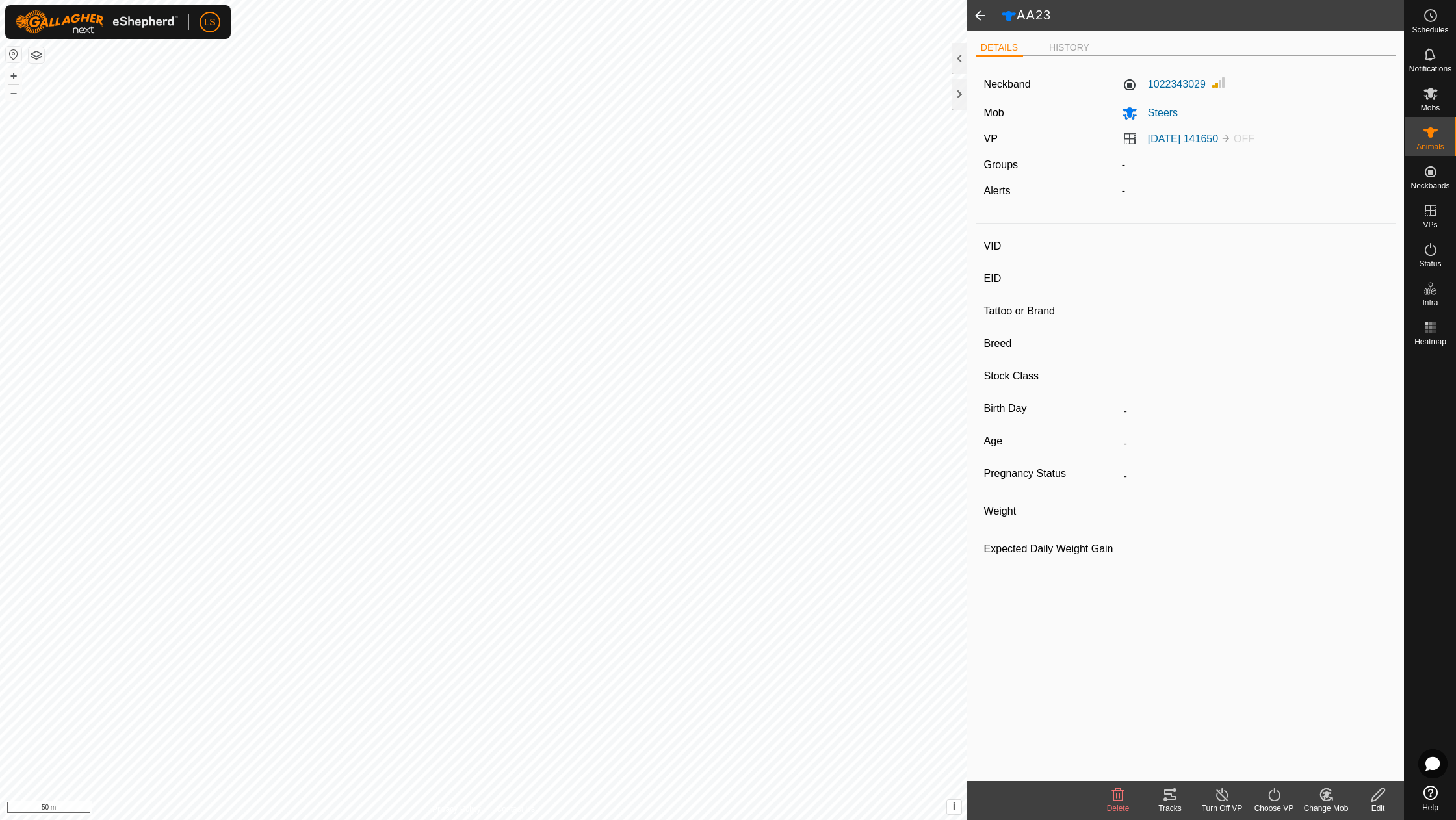
type input "AA23"
type input "-"
type input "Lowline"
type input "-"
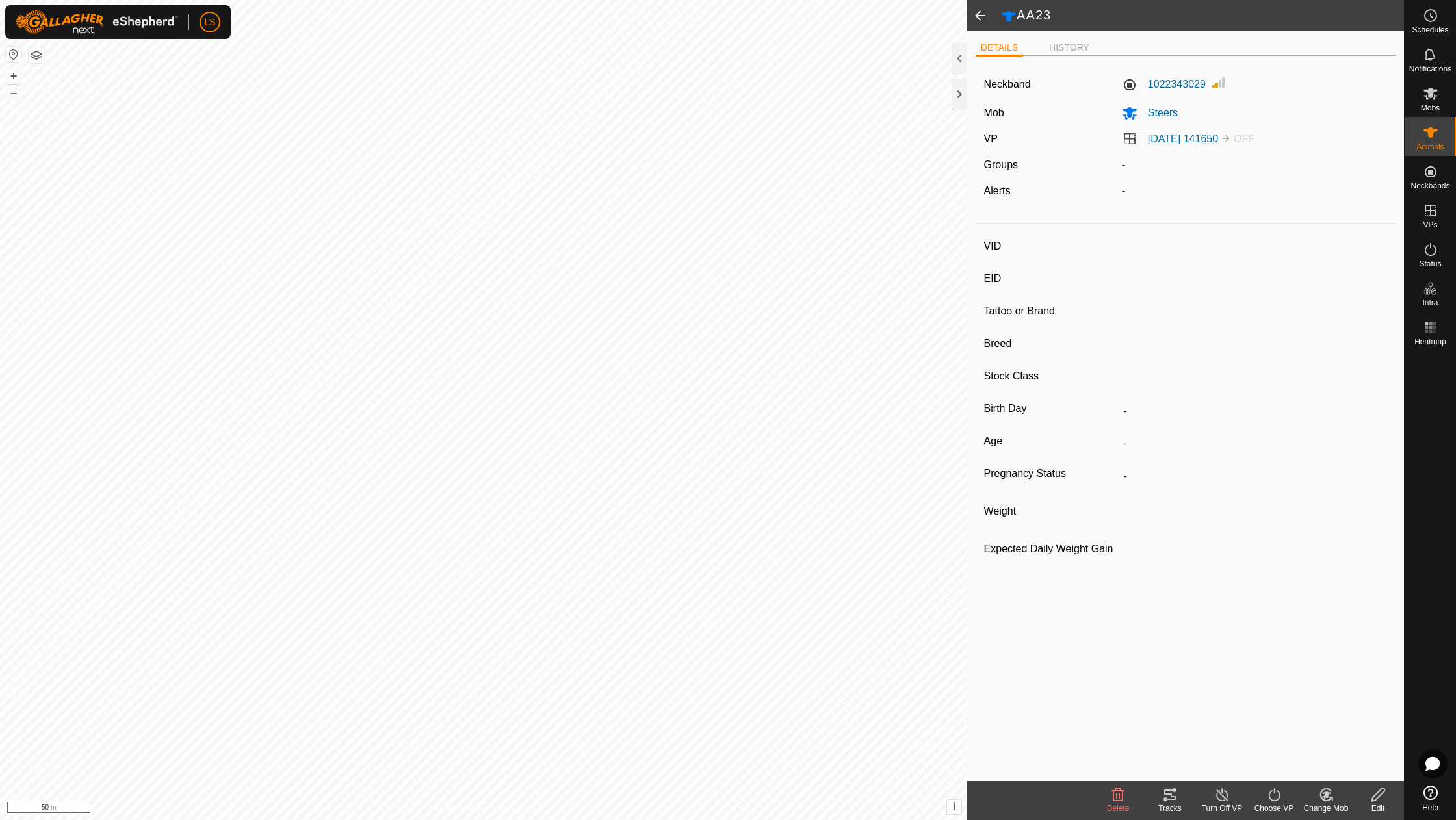
type input "08/2023"
type input "2 years 1 month"
type input "0 kg"
type input "-"
click at [988, 10] on span at bounding box center [980, 16] width 26 height 31
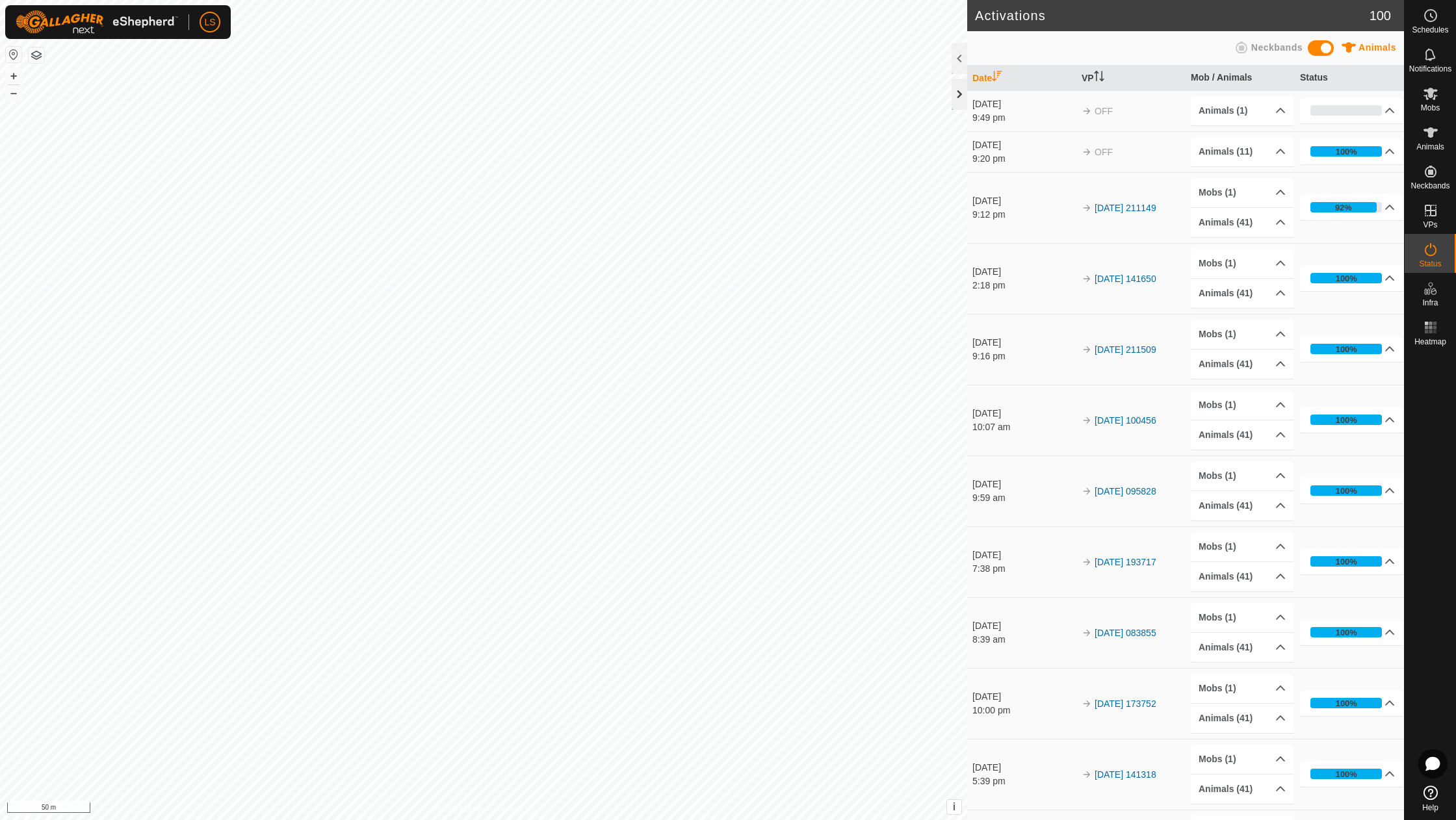
click at [960, 92] on div at bounding box center [959, 94] width 16 height 31
